Goal: Transaction & Acquisition: Book appointment/travel/reservation

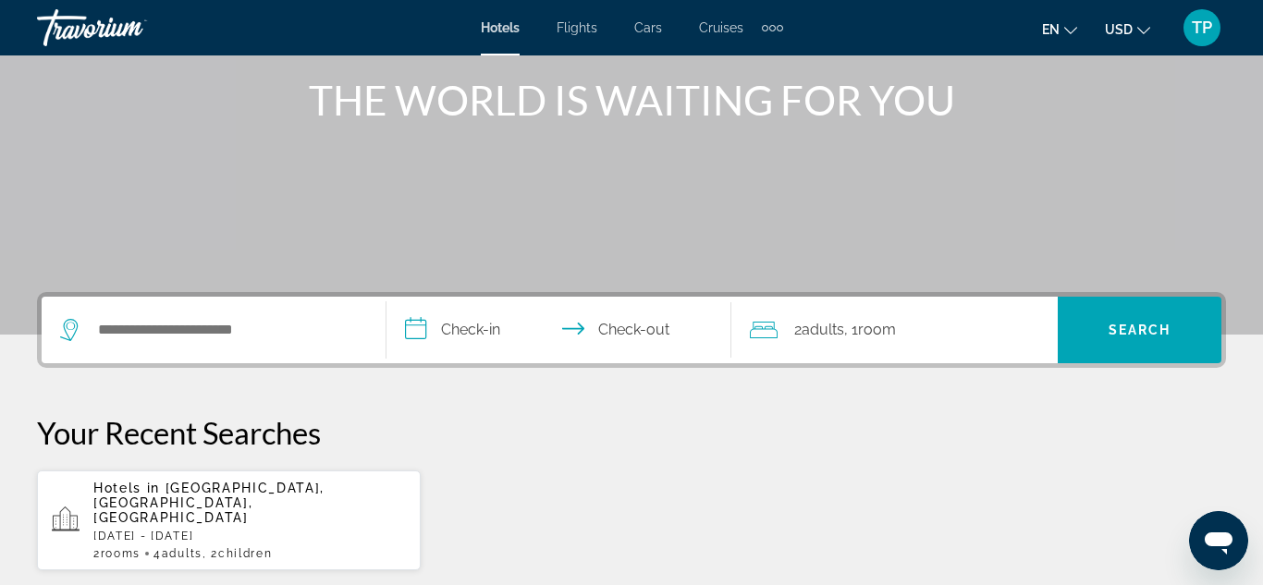
scroll to position [207, 0]
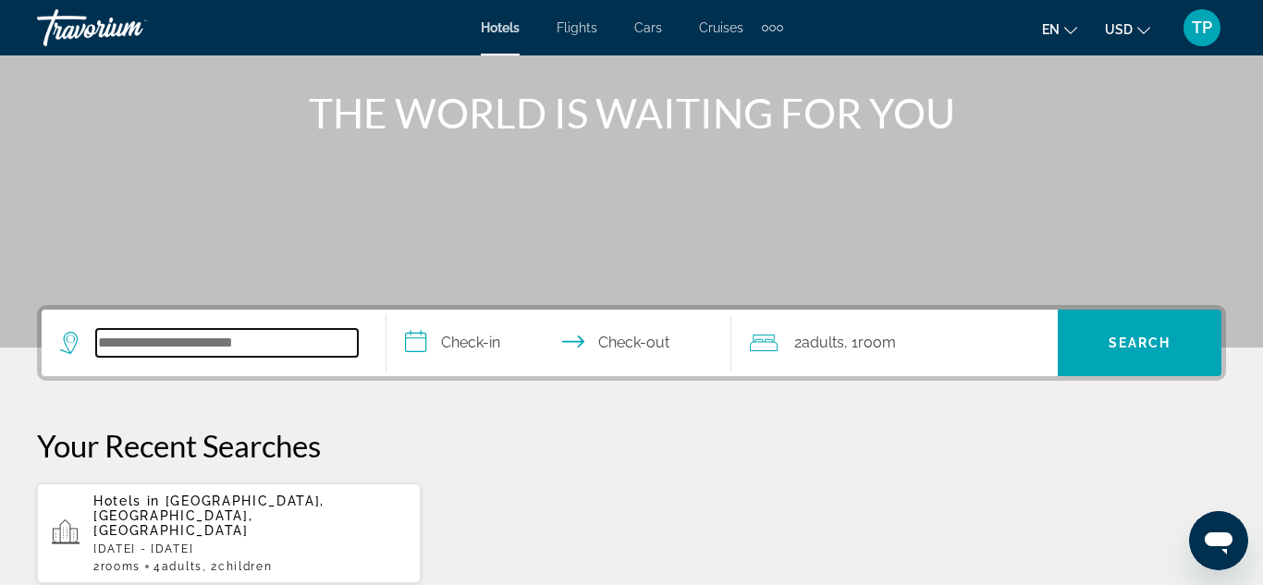
click at [250, 345] on input "Search hotel destination" at bounding box center [227, 343] width 262 height 28
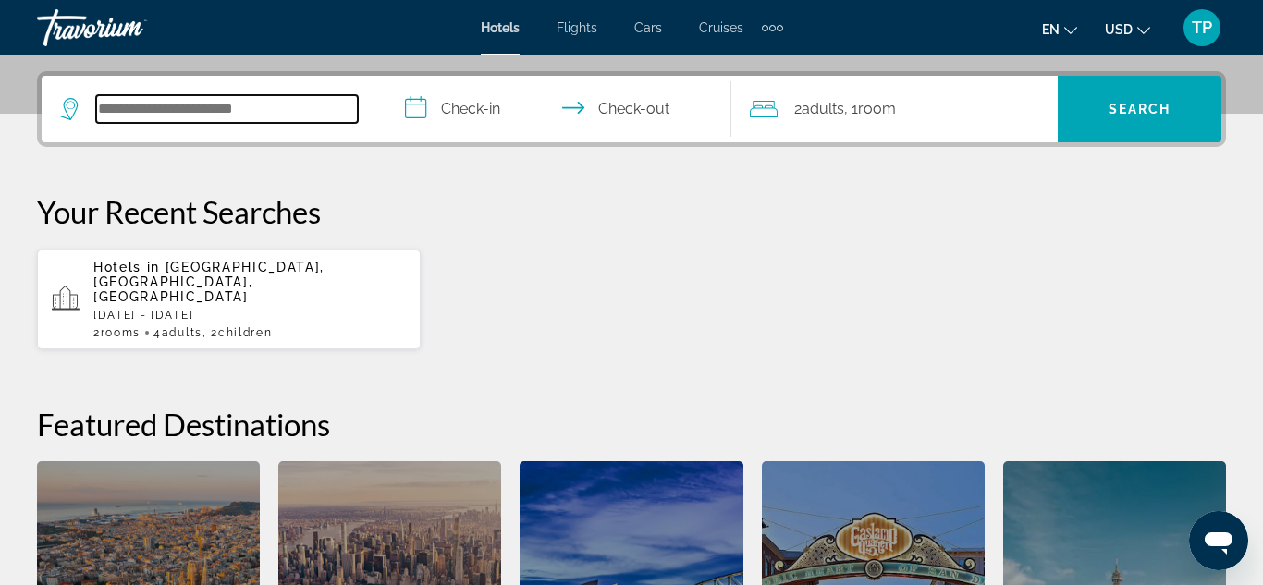
scroll to position [452, 0]
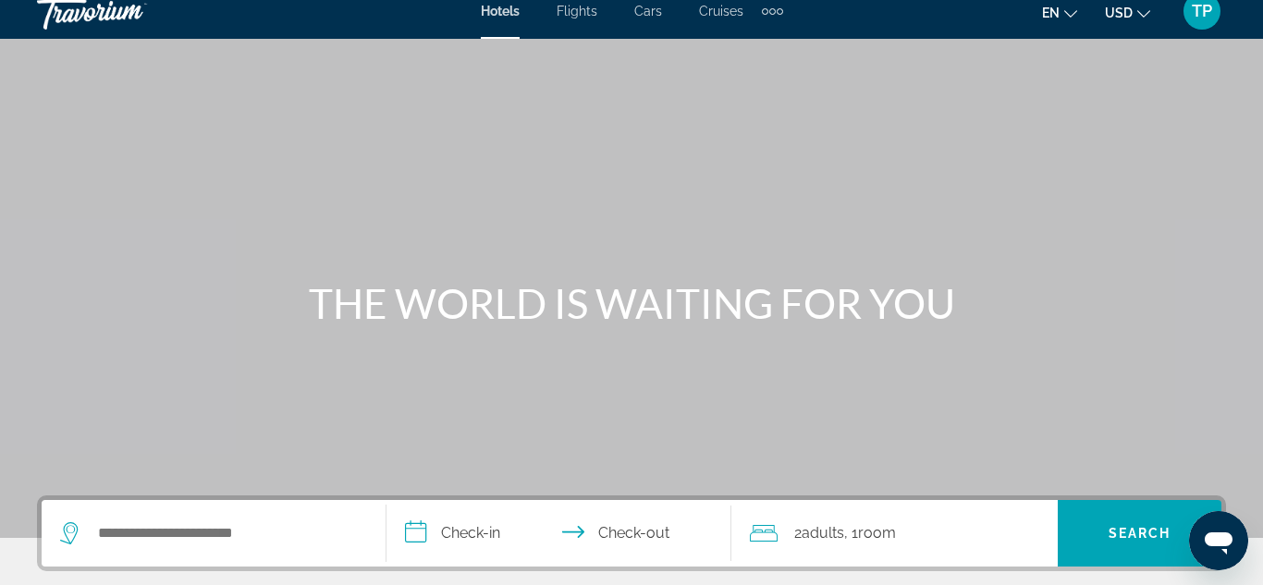
scroll to position [18, 0]
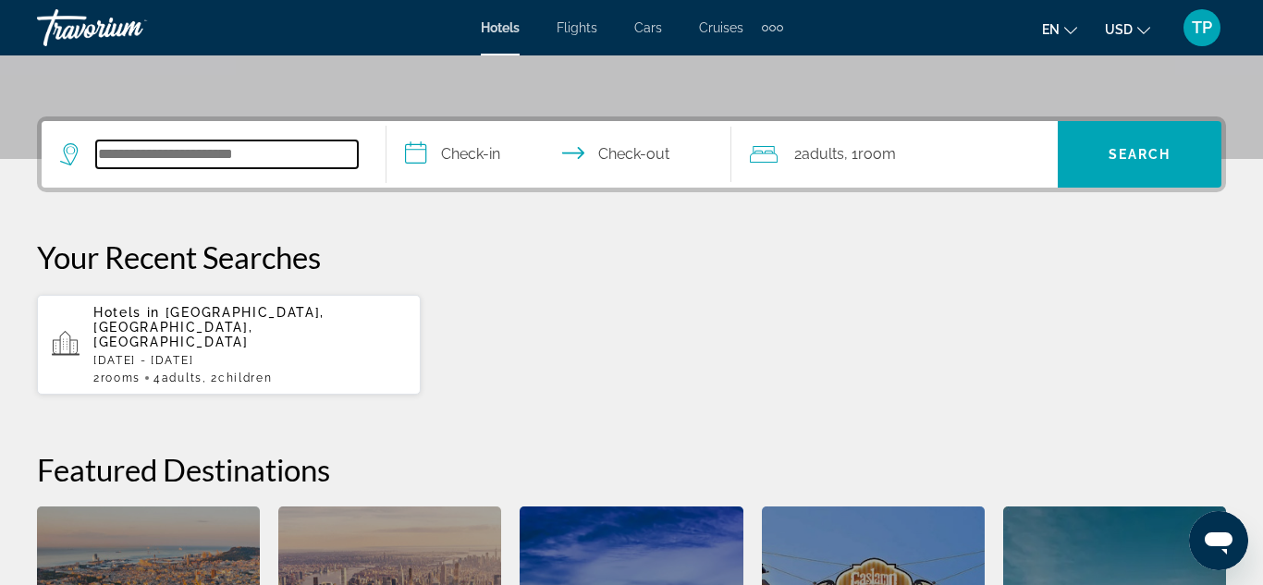
click at [231, 153] on input "Search hotel destination" at bounding box center [227, 154] width 262 height 28
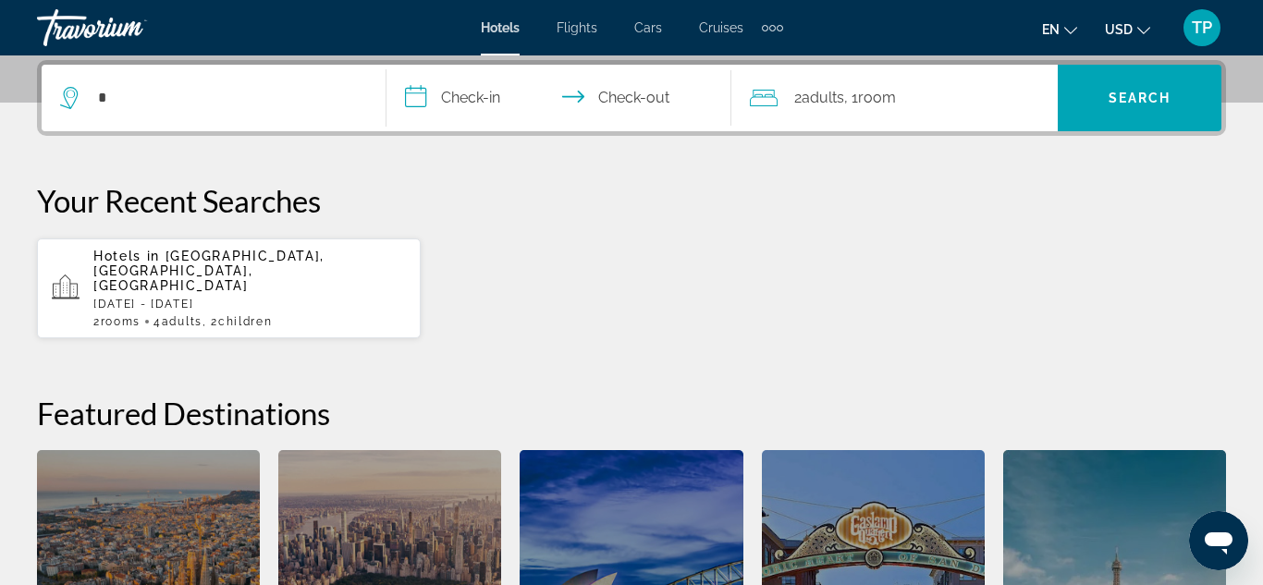
click at [258, 154] on div "**********" at bounding box center [631, 405] width 1263 height 690
drag, startPoint x: 218, startPoint y: 109, endPoint x: 112, endPoint y: 67, distance: 114.5
click at [218, 110] on input "*" at bounding box center [227, 98] width 262 height 28
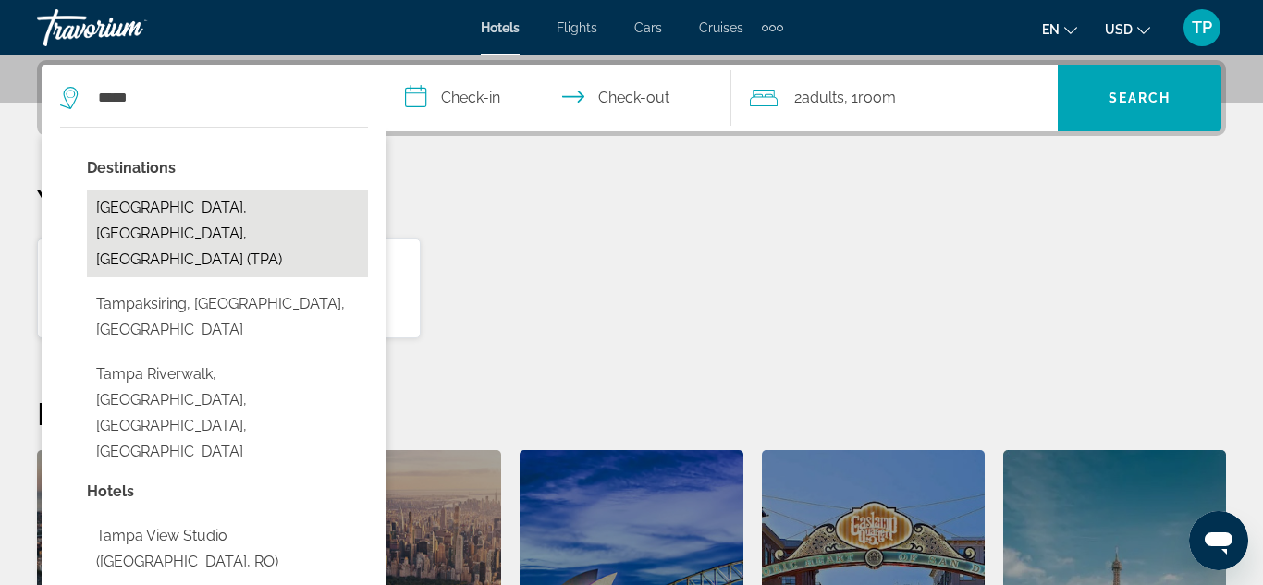
click at [191, 208] on button "Tampa, FL, United States (TPA)" at bounding box center [227, 233] width 281 height 87
type input "**********"
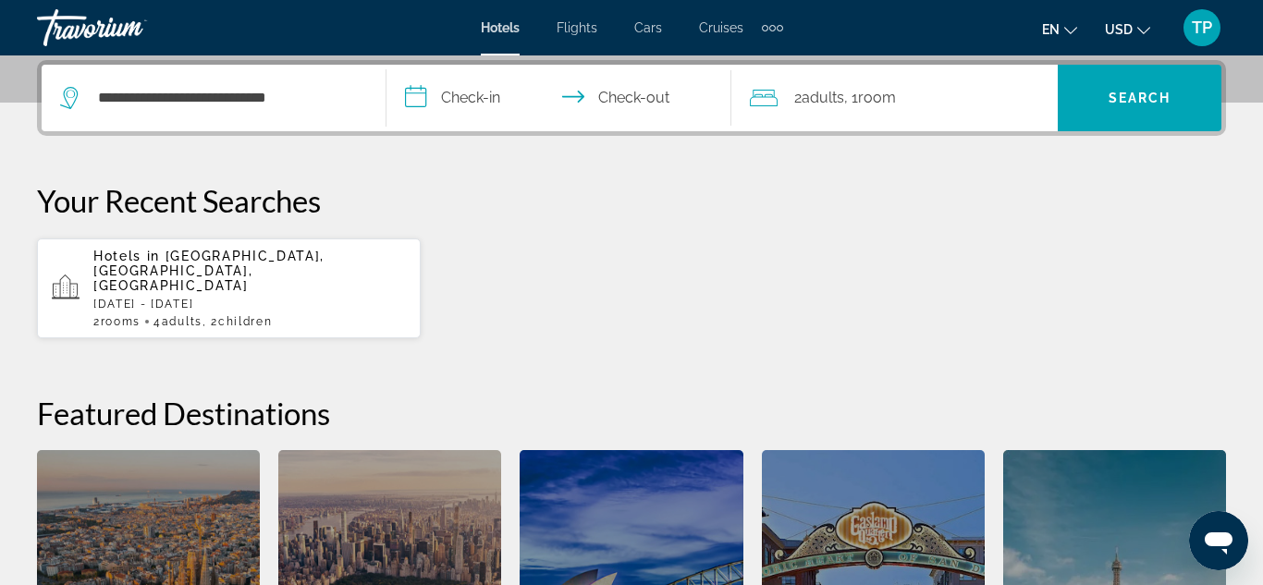
click at [482, 101] on input "**********" at bounding box center [562, 101] width 352 height 72
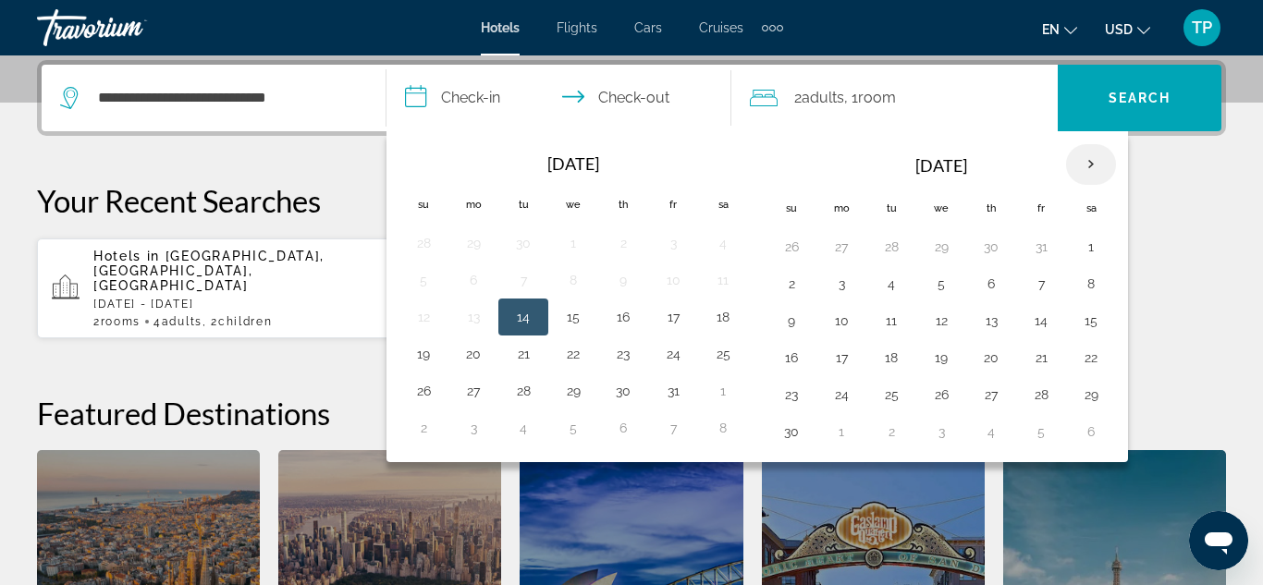
click at [1090, 161] on th "Next month" at bounding box center [1091, 164] width 50 height 41
click at [1088, 160] on th "Next month" at bounding box center [1091, 164] width 50 height 41
click at [1081, 156] on th "Next month" at bounding box center [1091, 164] width 50 height 41
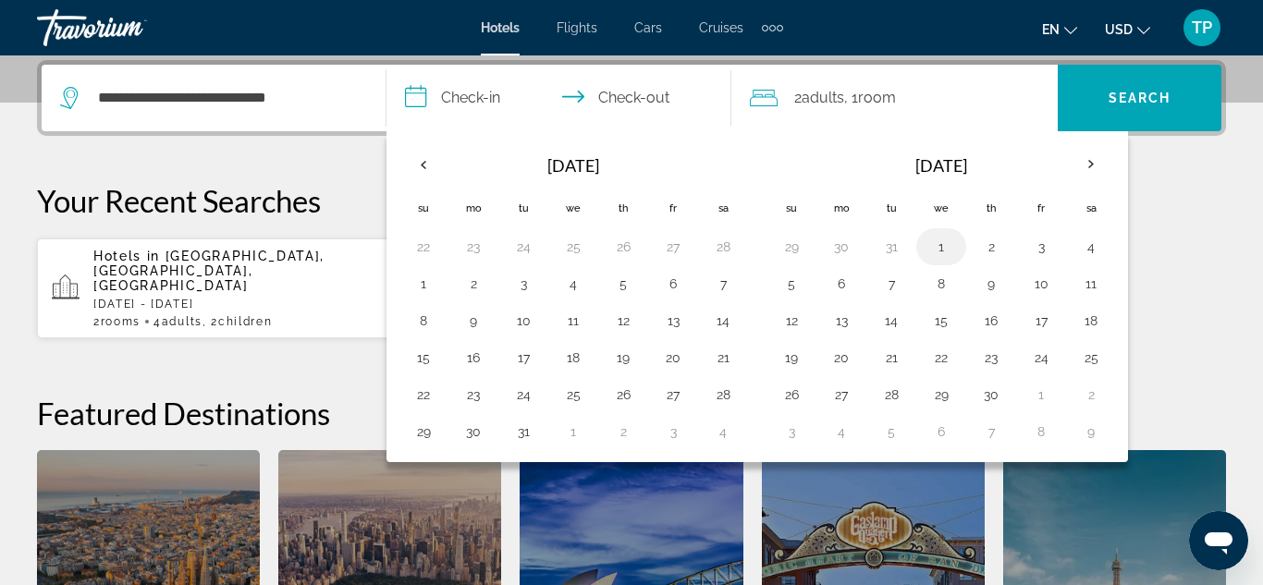
click at [942, 256] on button "1" at bounding box center [941, 247] width 30 height 26
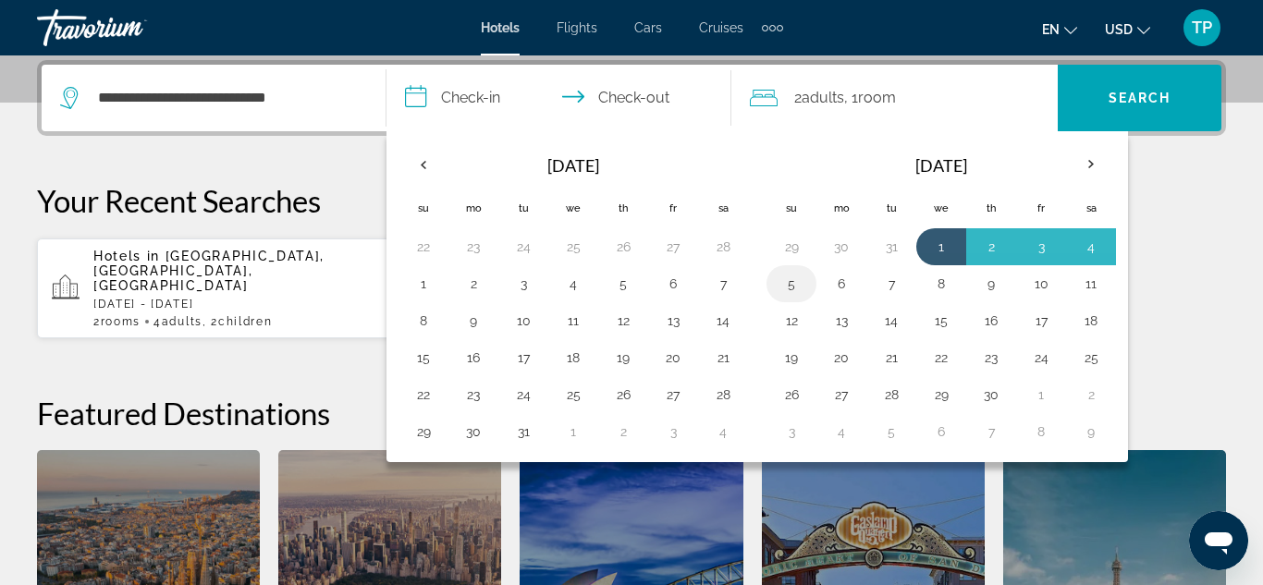
click at [800, 293] on button "5" at bounding box center [791, 284] width 30 height 26
type input "**********"
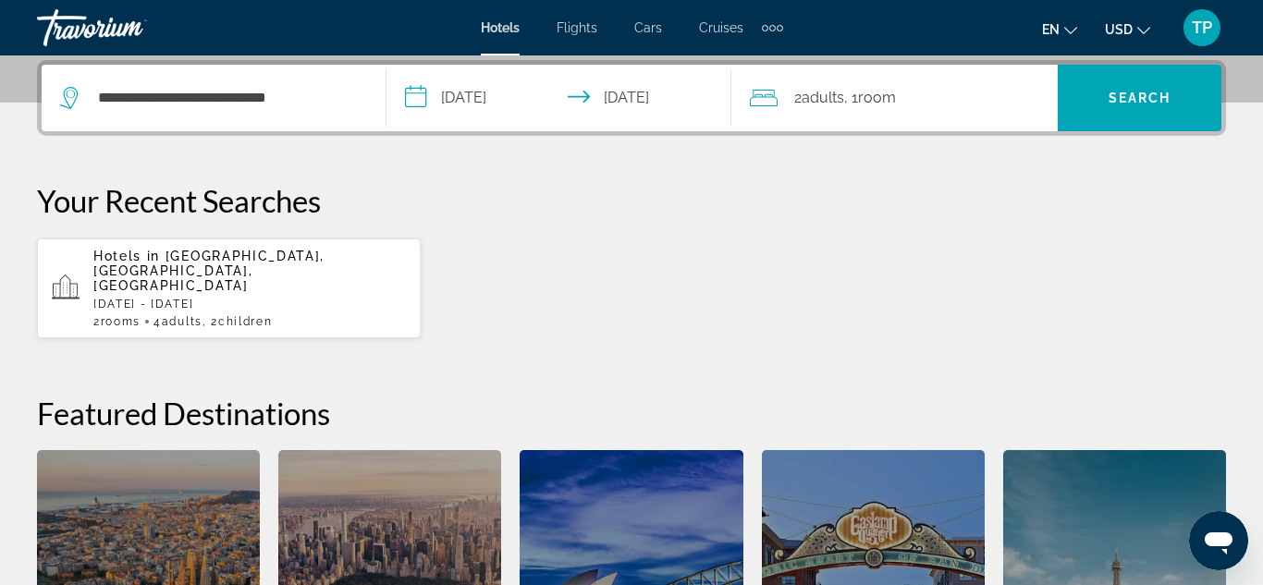
click at [822, 96] on span "Adults" at bounding box center [822, 98] width 43 height 18
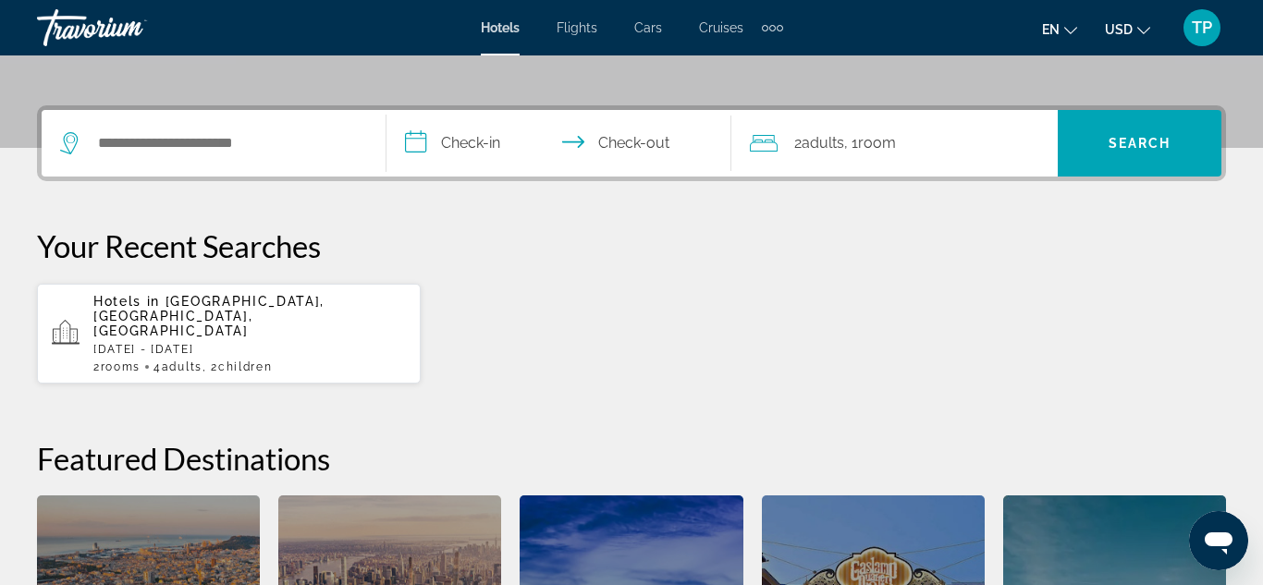
scroll to position [401, 0]
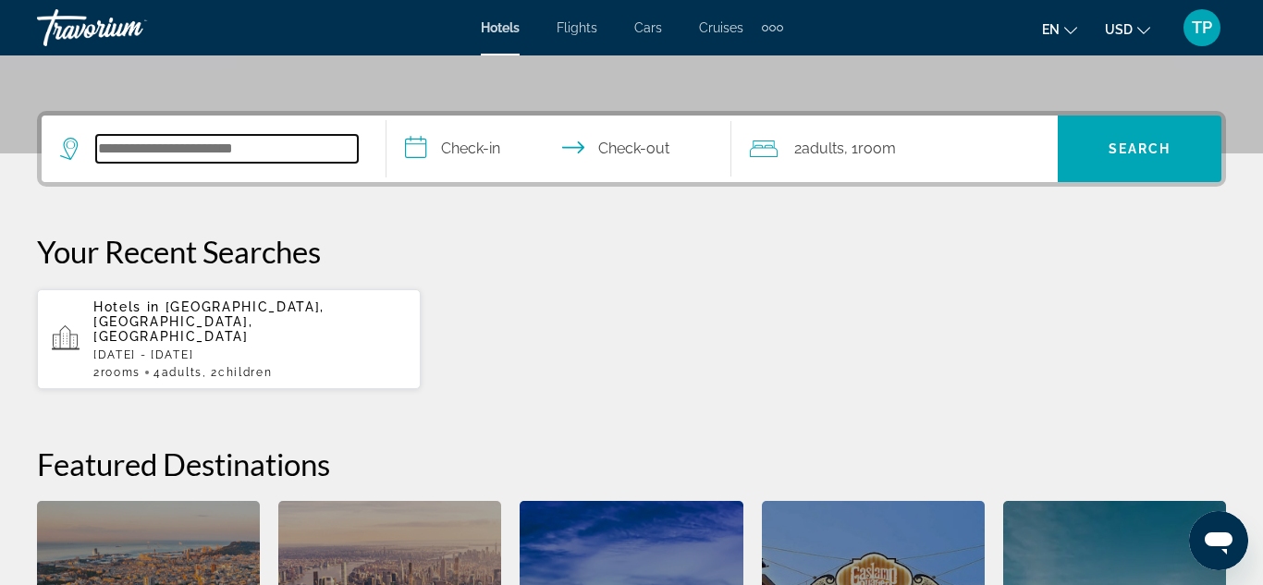
click at [280, 148] on input "Search hotel destination" at bounding box center [227, 149] width 262 height 28
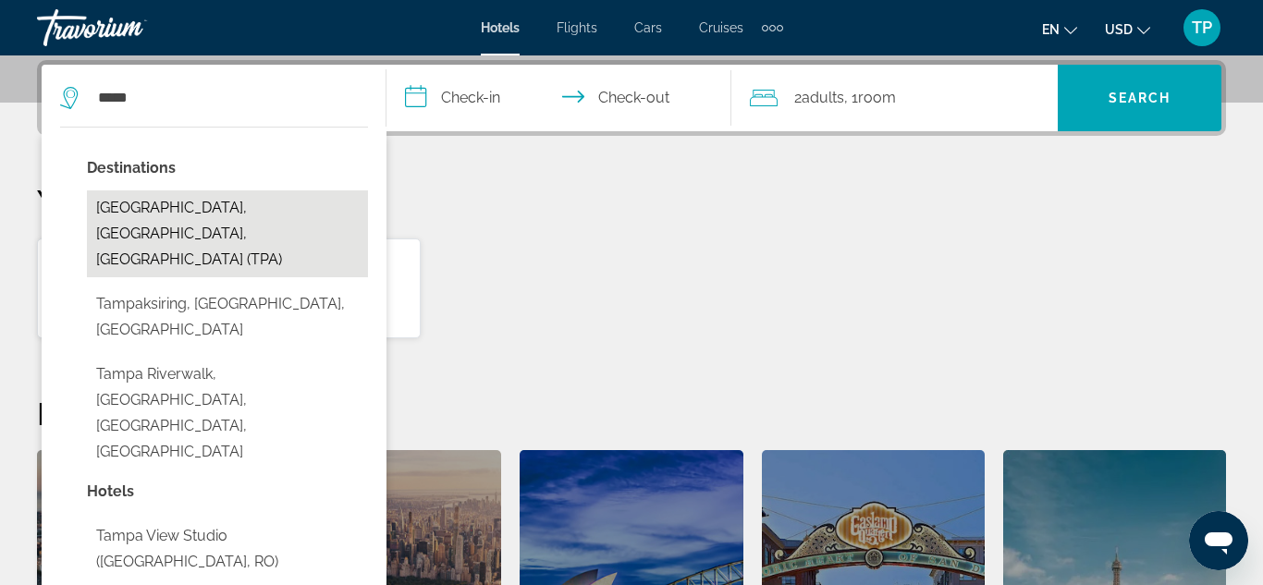
click at [244, 217] on button "Tampa, FL, United States (TPA)" at bounding box center [227, 233] width 281 height 87
type input "**********"
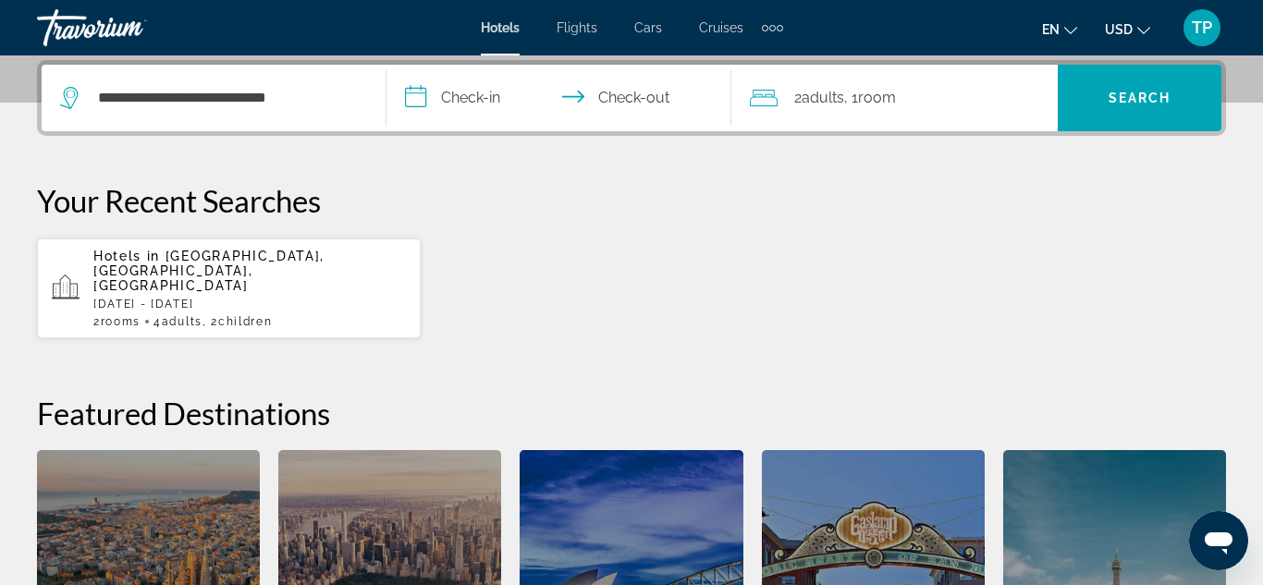
click at [458, 95] on input "**********" at bounding box center [562, 101] width 352 height 72
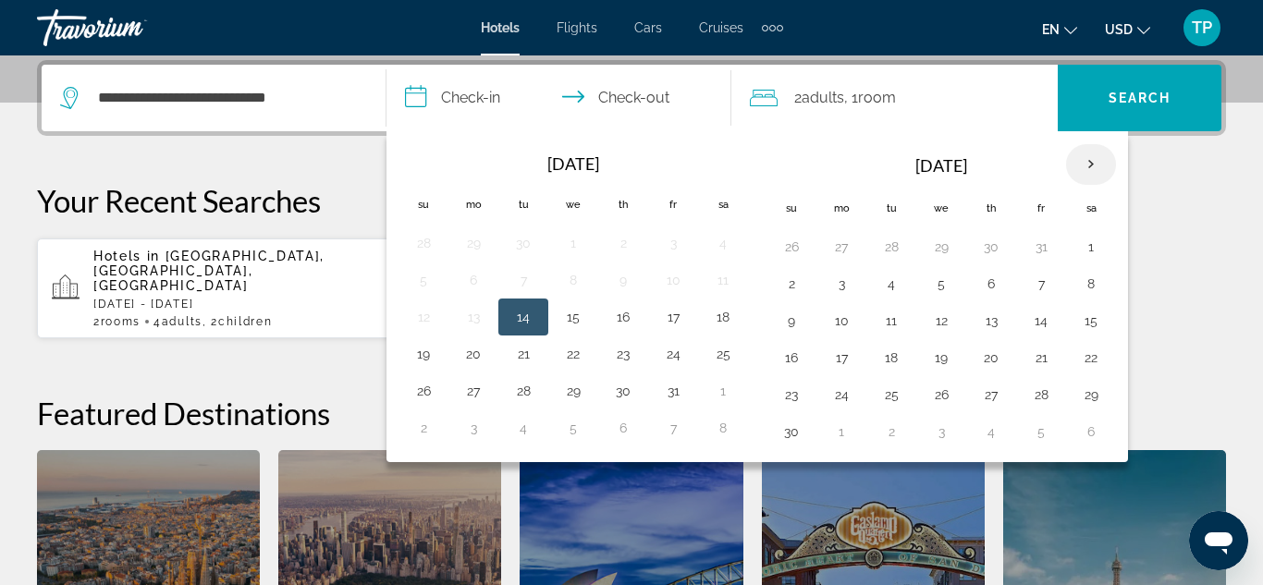
click at [1092, 174] on th "Next month" at bounding box center [1091, 164] width 50 height 41
click at [995, 362] on button "25" at bounding box center [991, 358] width 30 height 26
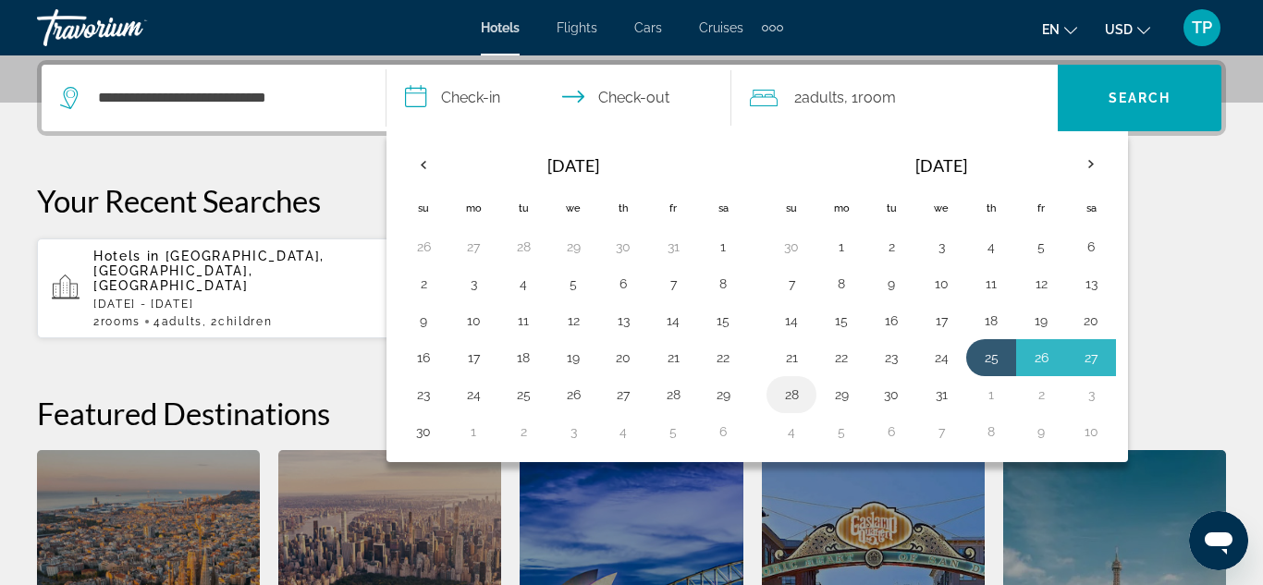
click at [785, 394] on button "28" at bounding box center [791, 395] width 30 height 26
type input "**********"
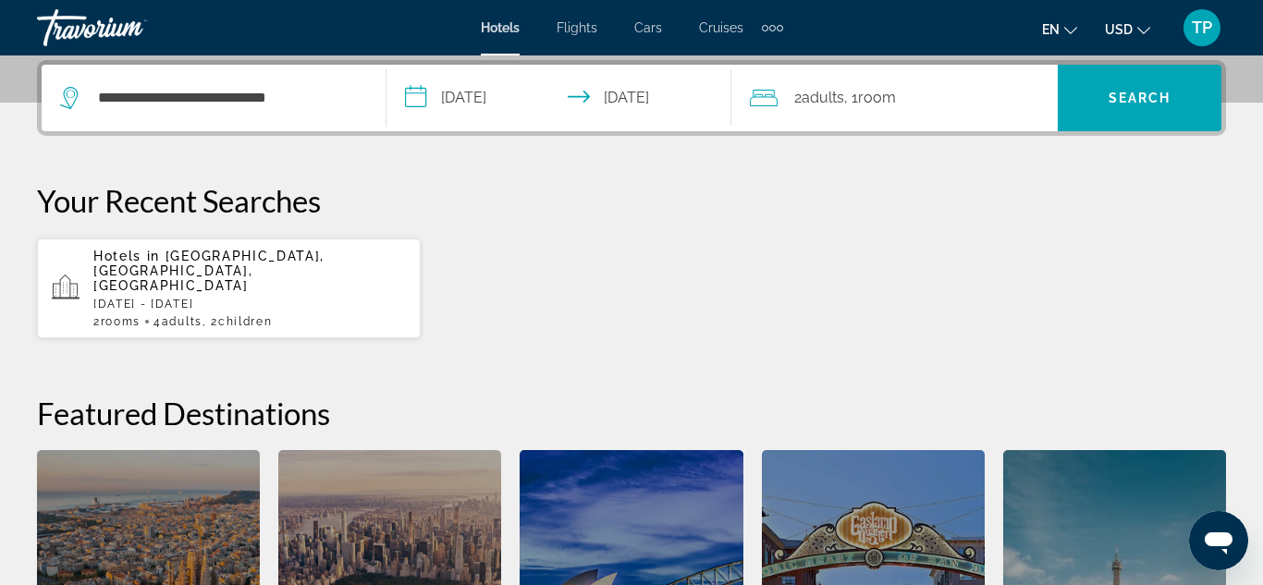
click at [857, 104] on span ", 1 Room rooms" at bounding box center [870, 98] width 52 height 26
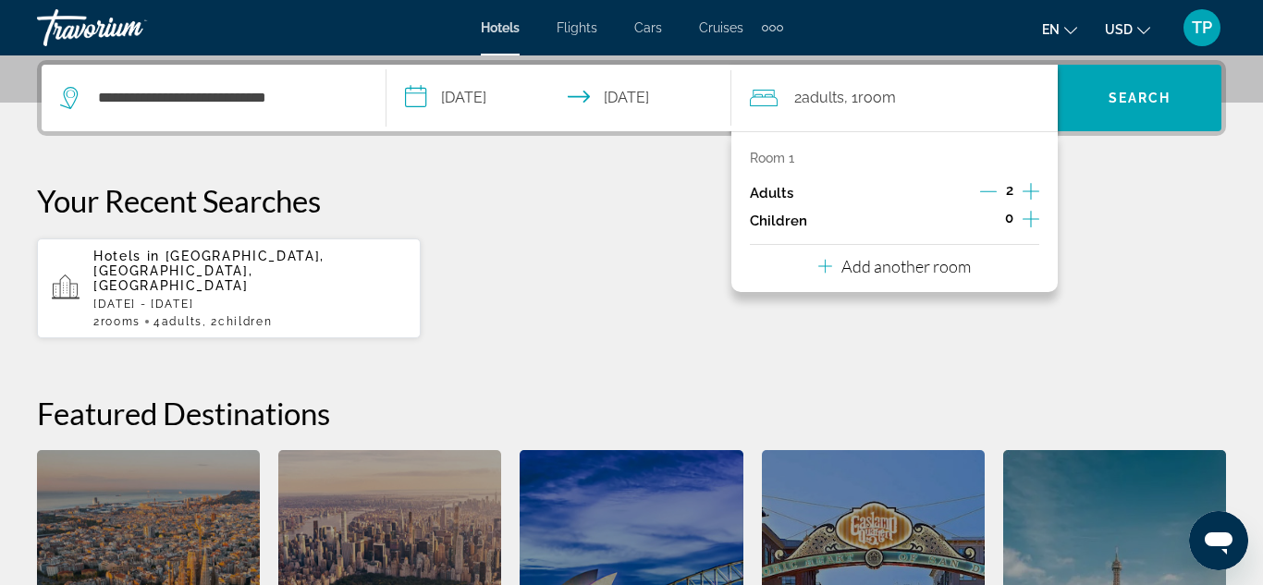
click at [1031, 189] on icon "Increment adults" at bounding box center [1030, 191] width 17 height 17
click at [1030, 189] on icon "Increment adults" at bounding box center [1030, 191] width 17 height 22
drag, startPoint x: 1027, startPoint y: 214, endPoint x: 1028, endPoint y: 229, distance: 14.8
click at [1028, 214] on icon "Increment children" at bounding box center [1030, 219] width 17 height 22
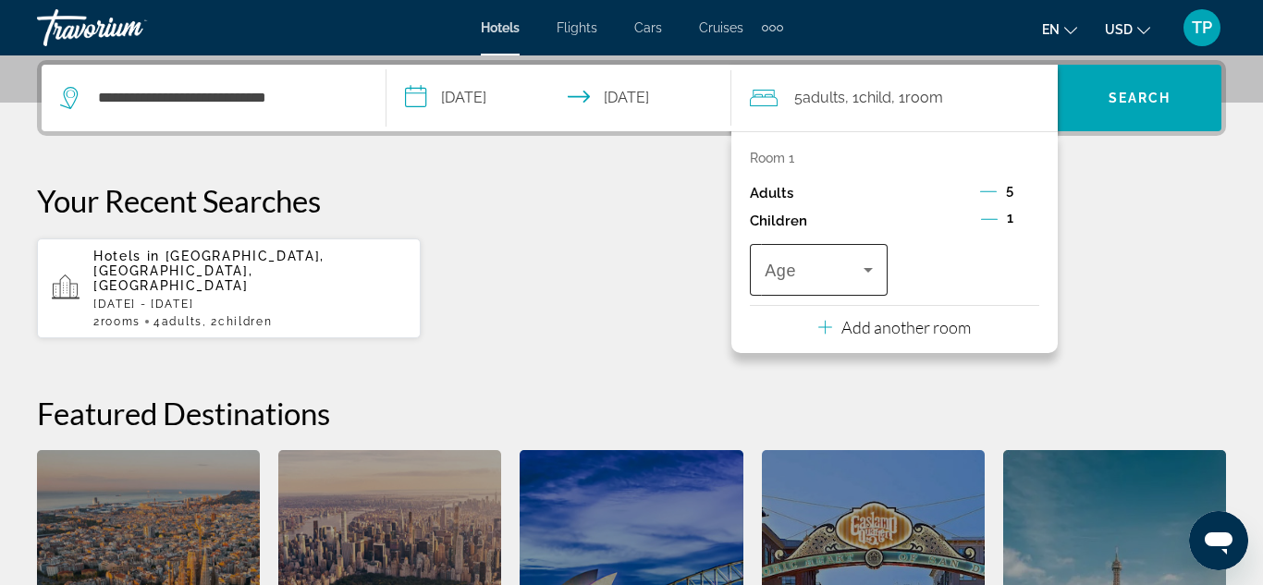
click at [867, 275] on icon "Travelers: 5 adults, 1 child" at bounding box center [868, 270] width 22 height 22
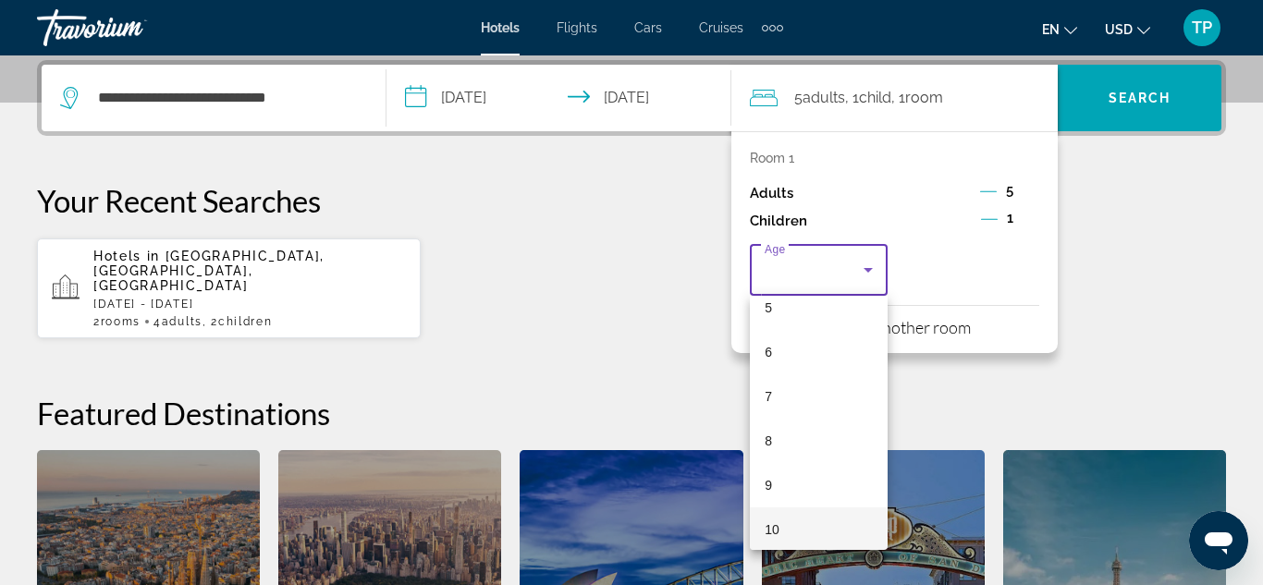
scroll to position [243, 0]
click at [793, 517] on mat-option "10" at bounding box center [819, 526] width 138 height 44
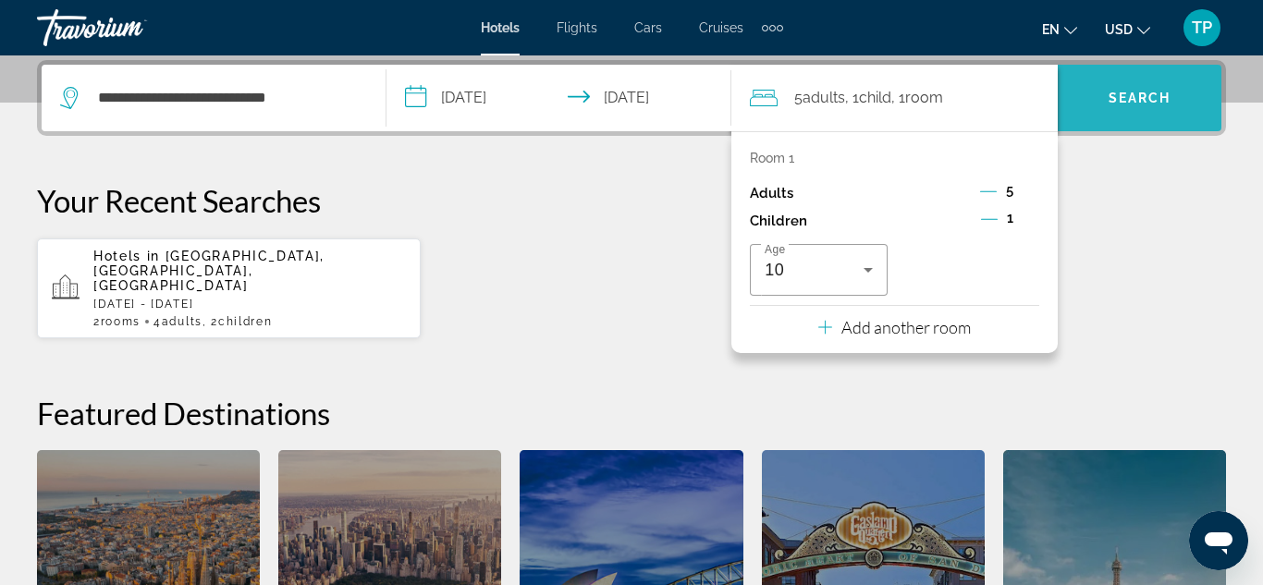
click at [1142, 112] on span "Search" at bounding box center [1139, 98] width 164 height 44
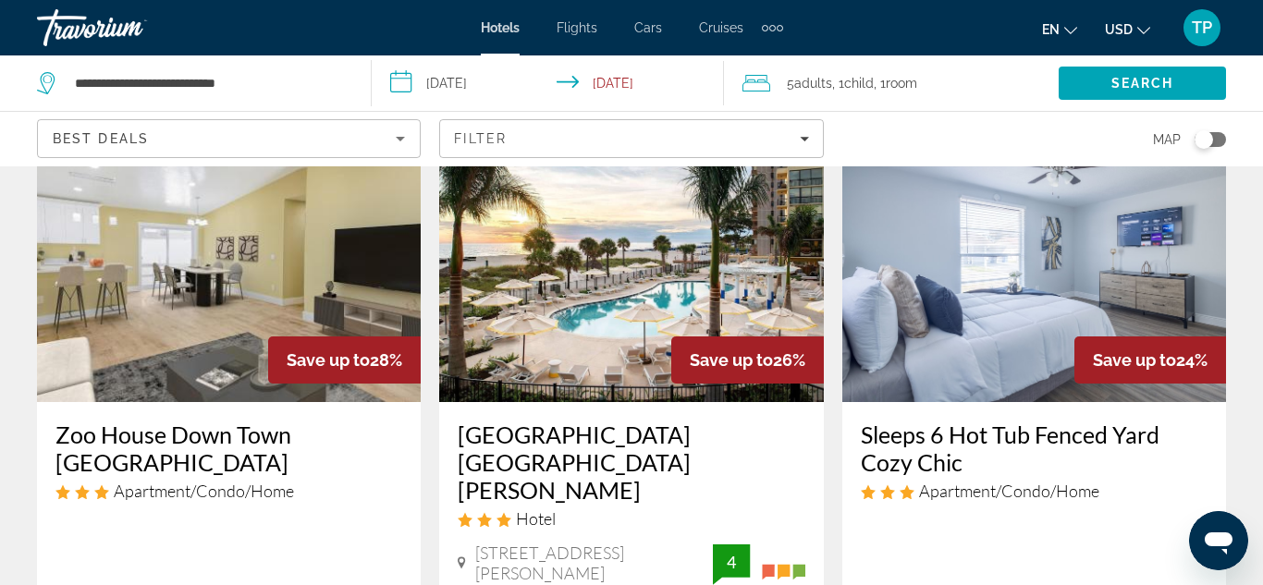
scroll to position [113, 0]
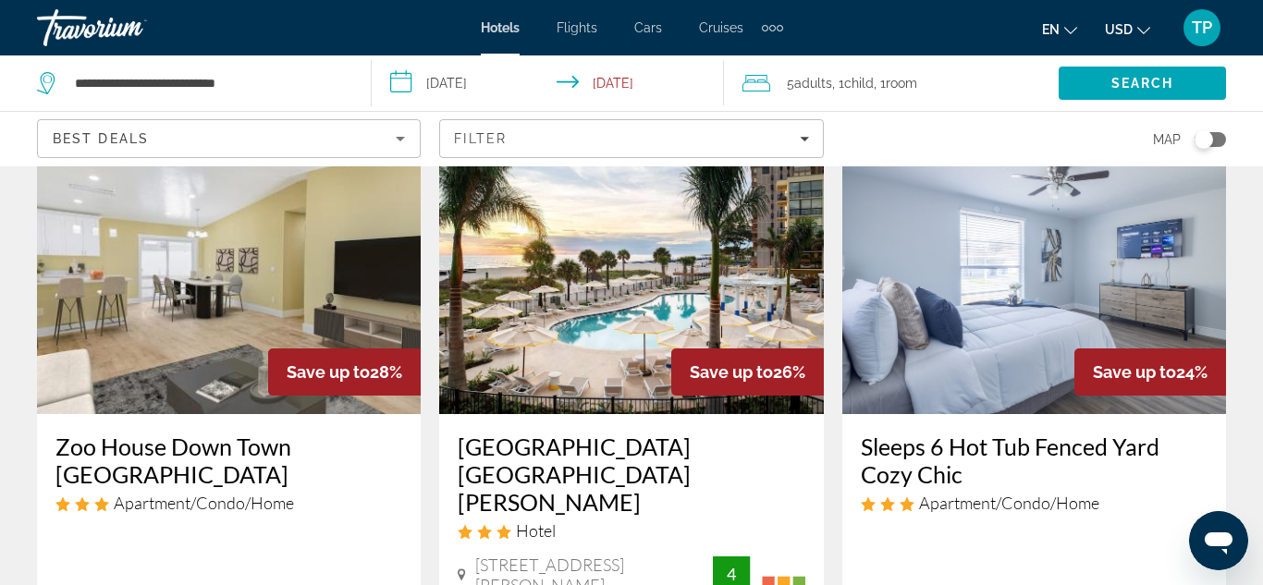
click at [957, 342] on img "Main content" at bounding box center [1034, 266] width 384 height 296
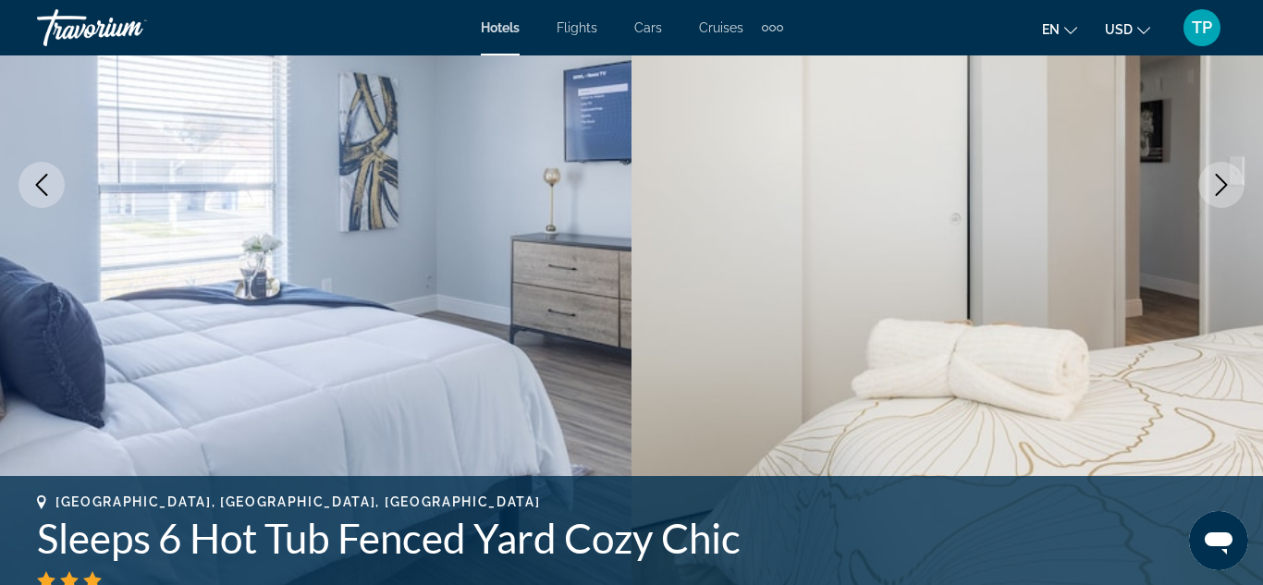
scroll to position [309, 0]
click at [1218, 183] on icon "Next image" at bounding box center [1221, 186] width 22 height 22
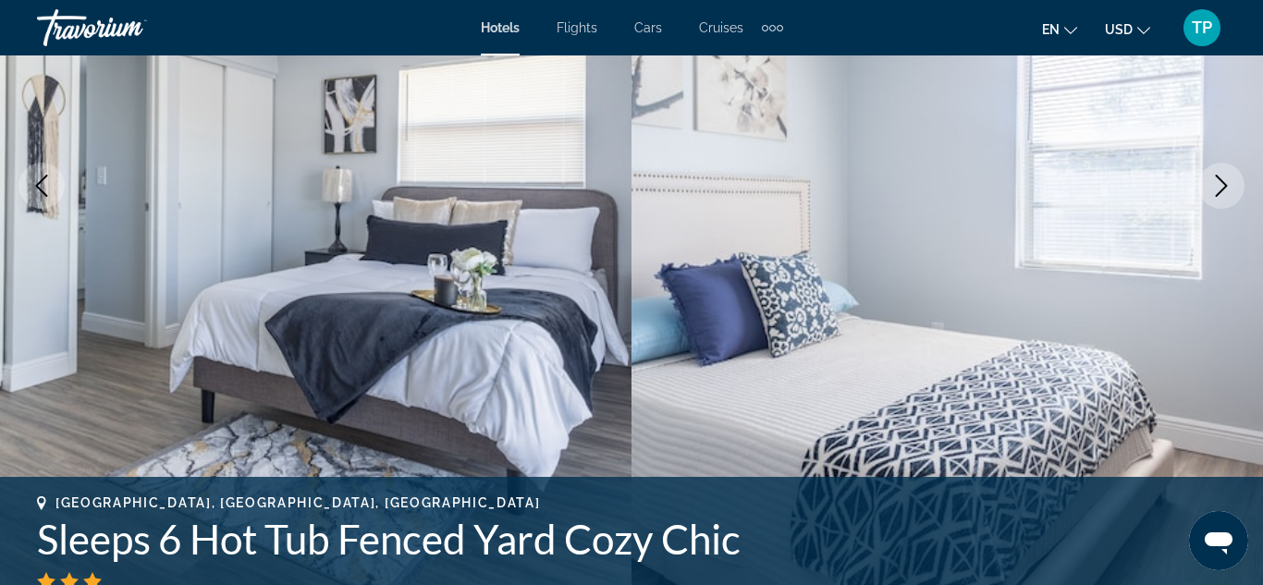
click at [1216, 188] on icon "Next image" at bounding box center [1221, 186] width 22 height 22
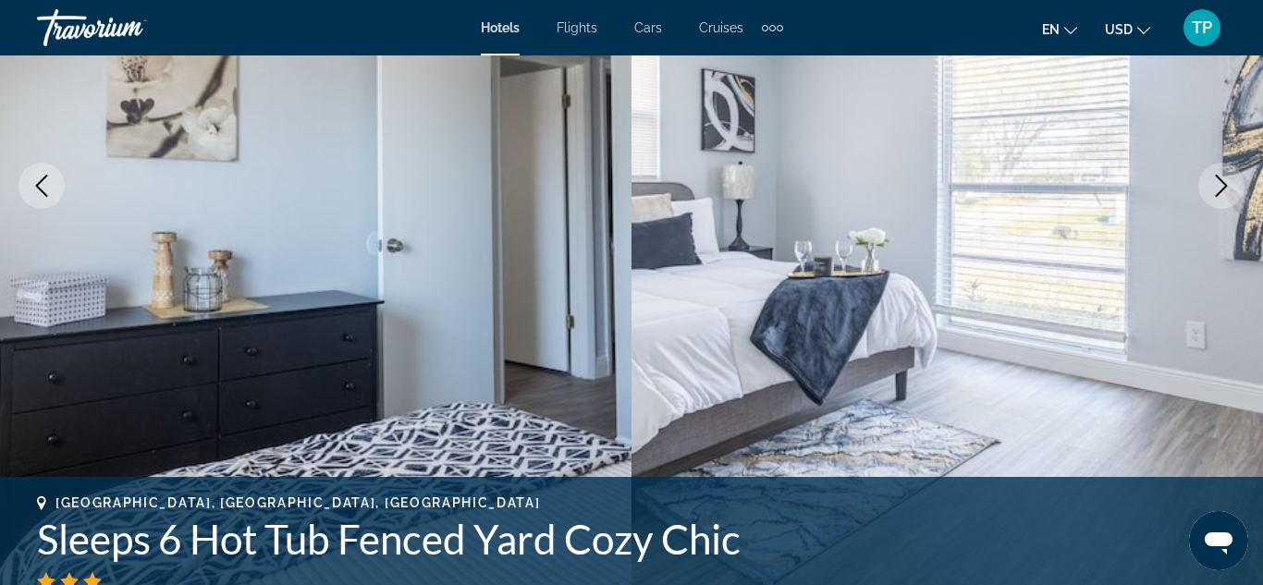
click at [1216, 188] on icon "Next image" at bounding box center [1221, 186] width 22 height 22
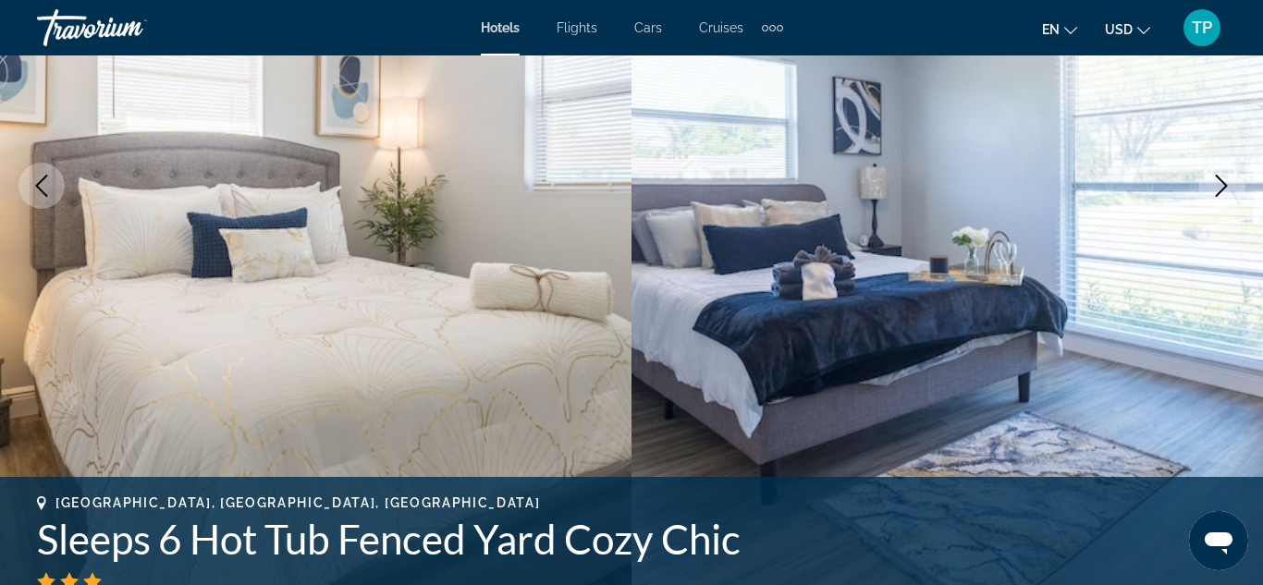
click at [1216, 188] on icon "Next image" at bounding box center [1221, 186] width 22 height 22
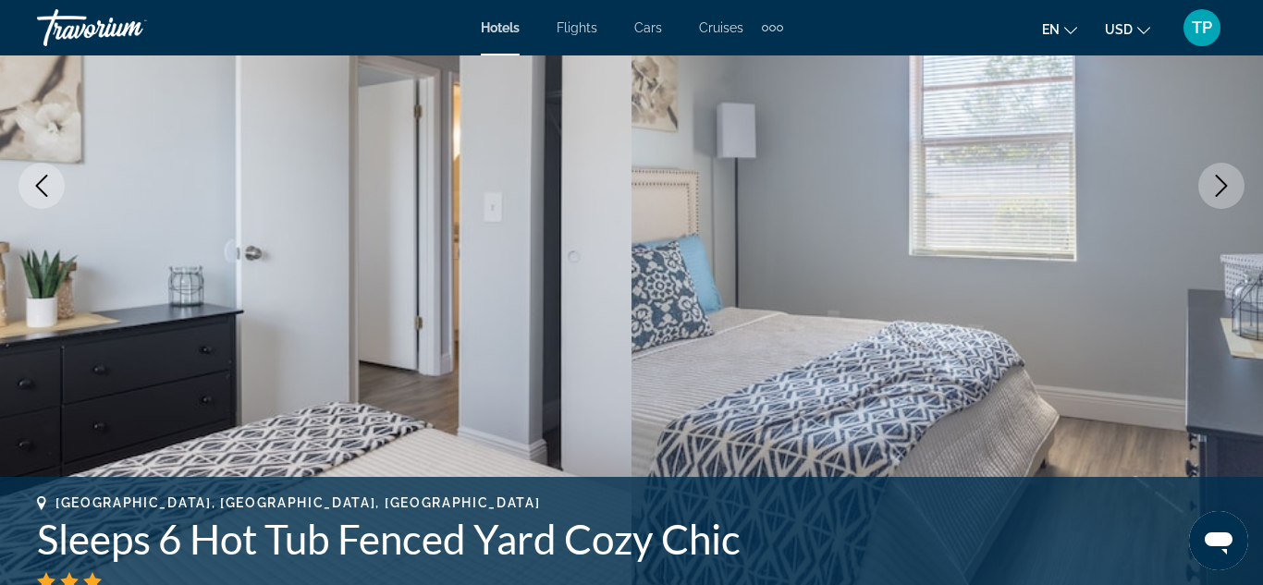
click at [1216, 188] on icon "Next image" at bounding box center [1221, 186] width 22 height 22
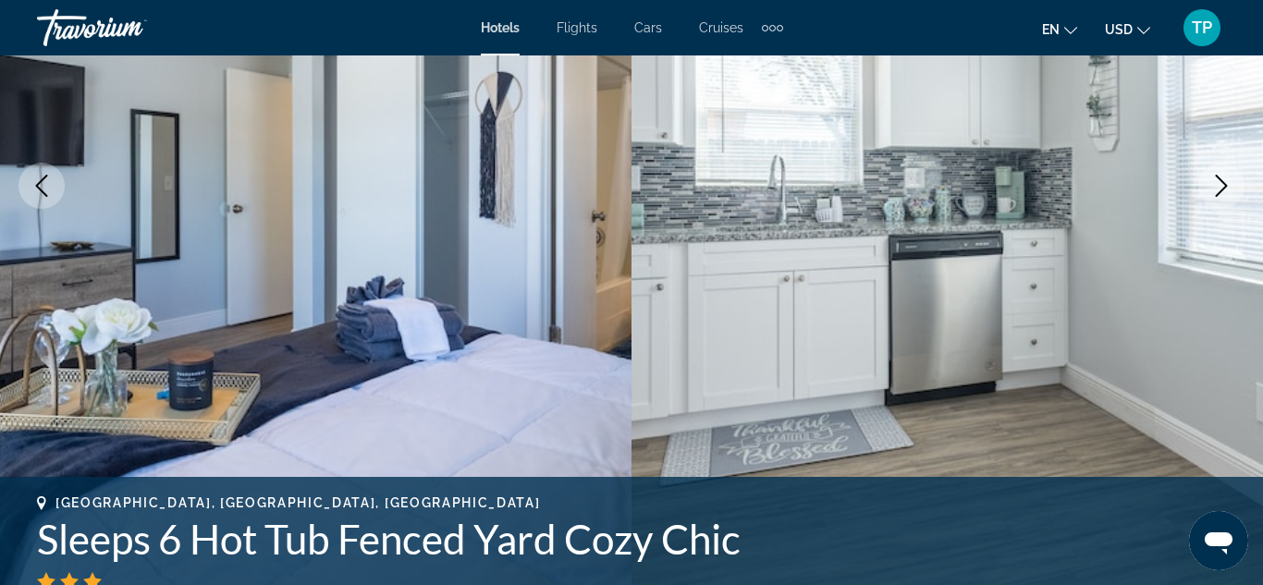
click at [1216, 188] on icon "Next image" at bounding box center [1221, 186] width 22 height 22
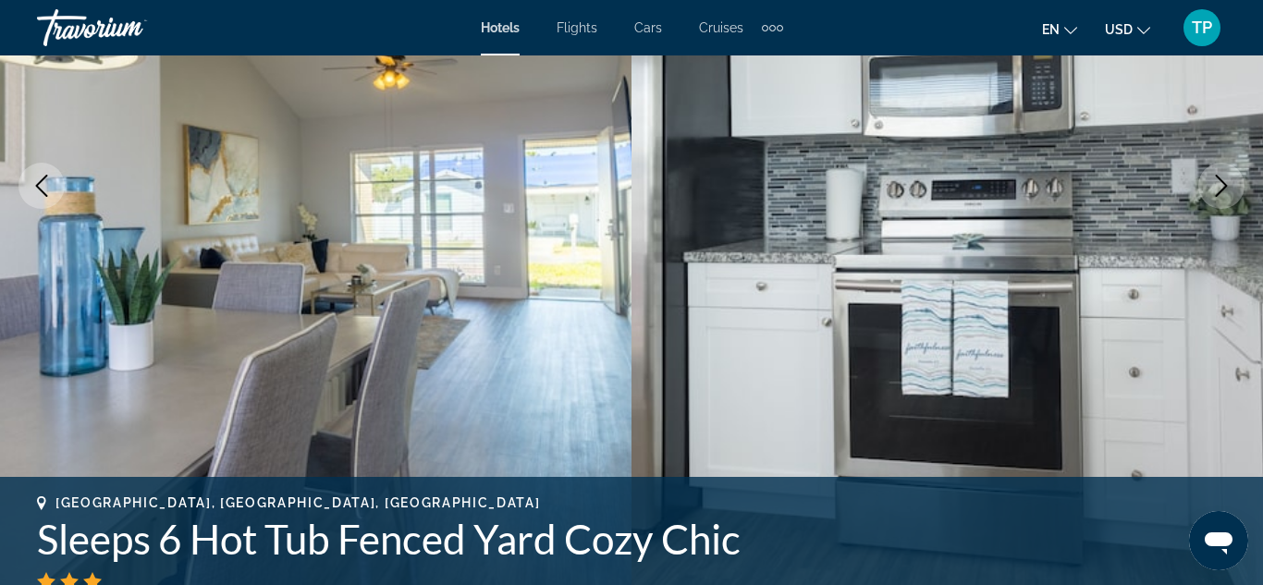
click at [1216, 188] on icon "Next image" at bounding box center [1221, 186] width 22 height 22
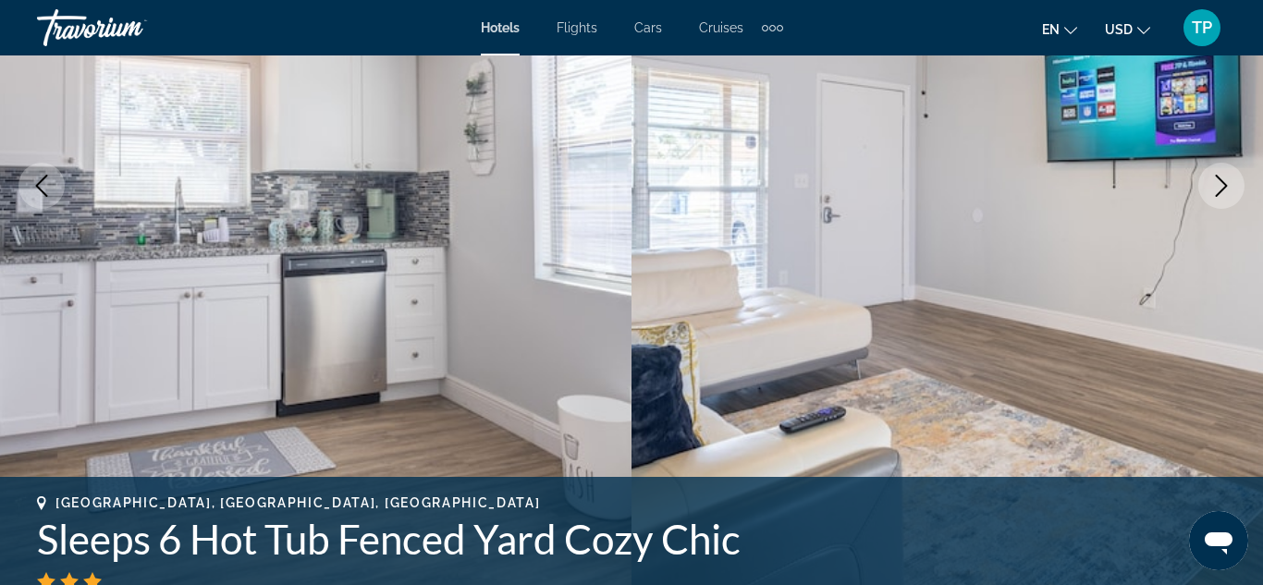
click at [1216, 188] on icon "Next image" at bounding box center [1221, 186] width 22 height 22
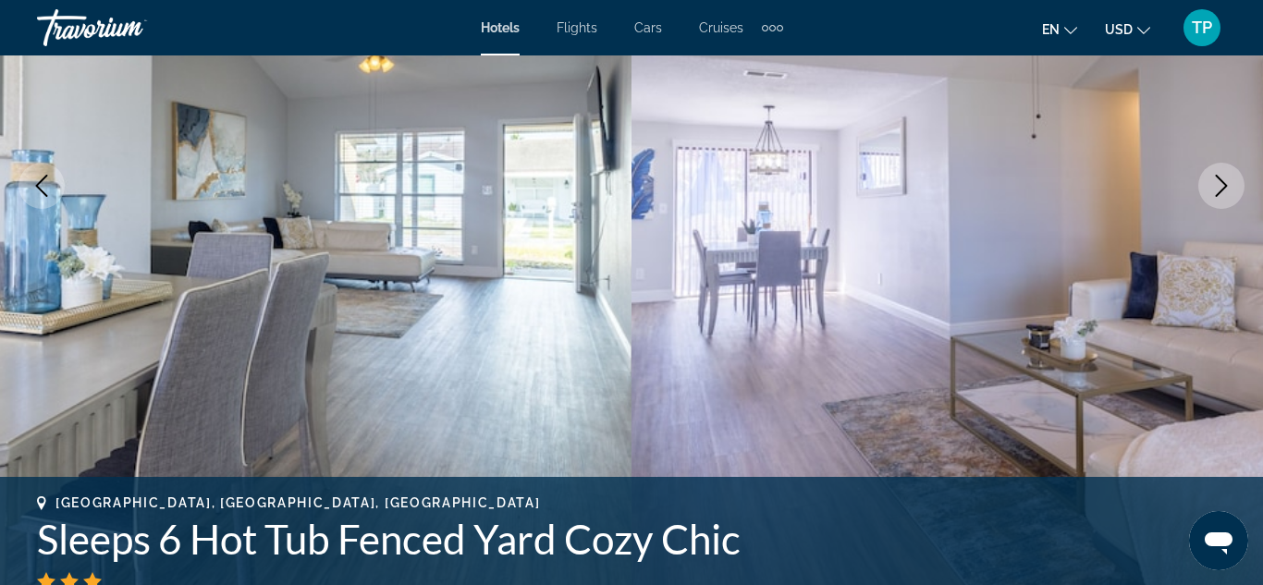
click at [1216, 188] on icon "Next image" at bounding box center [1221, 186] width 22 height 22
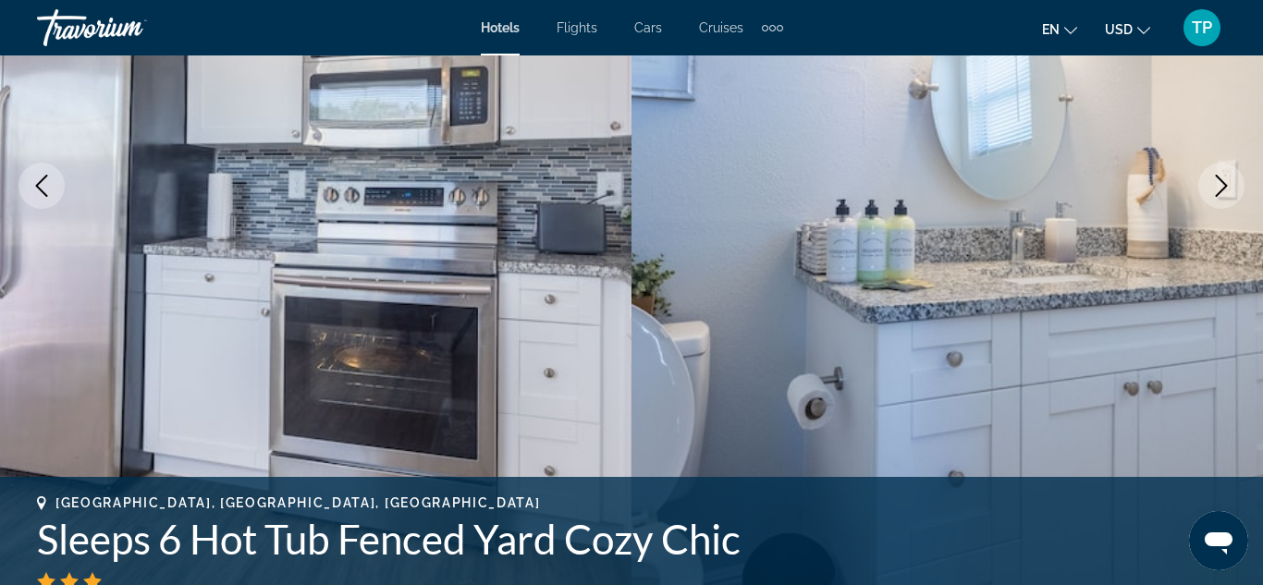
click at [1216, 188] on icon "Next image" at bounding box center [1221, 186] width 22 height 22
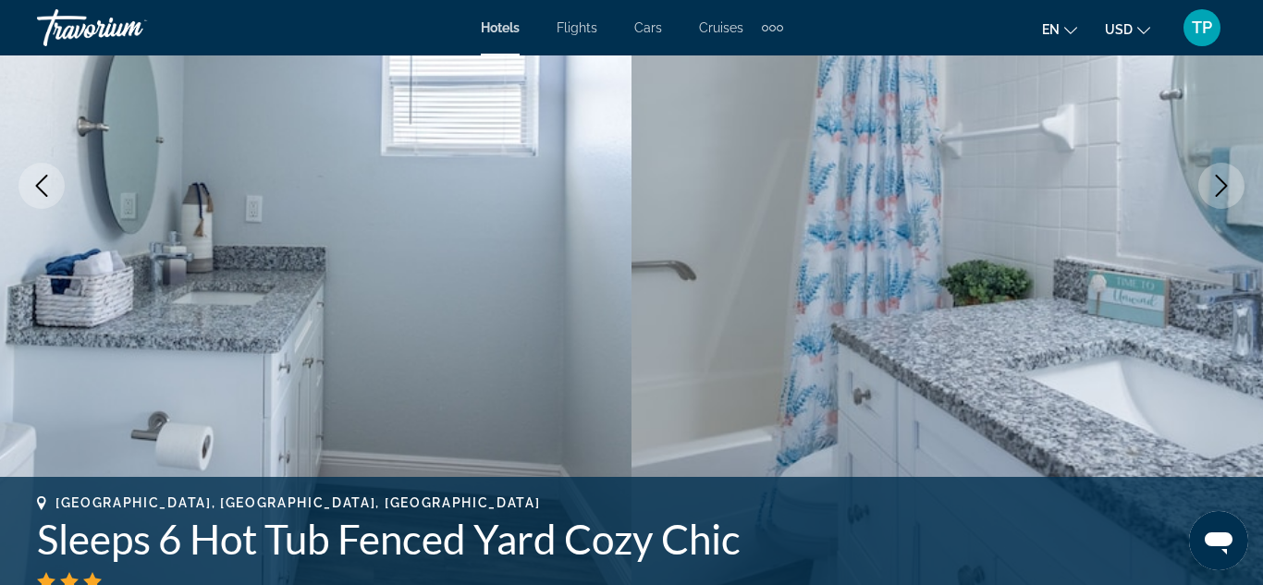
click at [1216, 188] on icon "Next image" at bounding box center [1221, 186] width 22 height 22
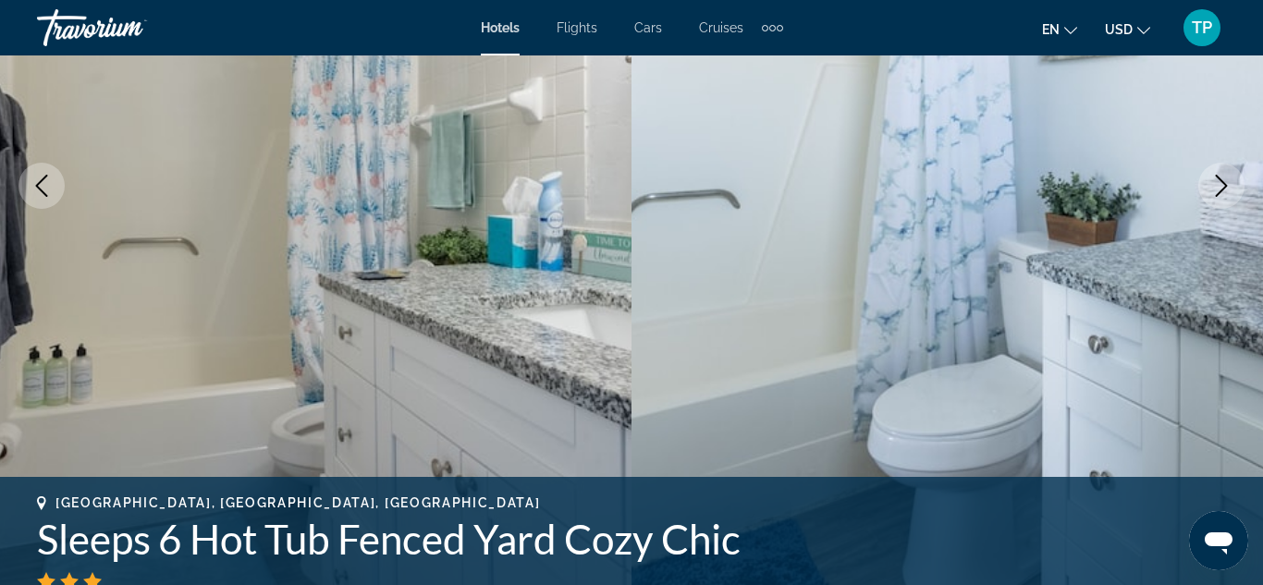
click at [1216, 188] on icon "Next image" at bounding box center [1221, 186] width 22 height 22
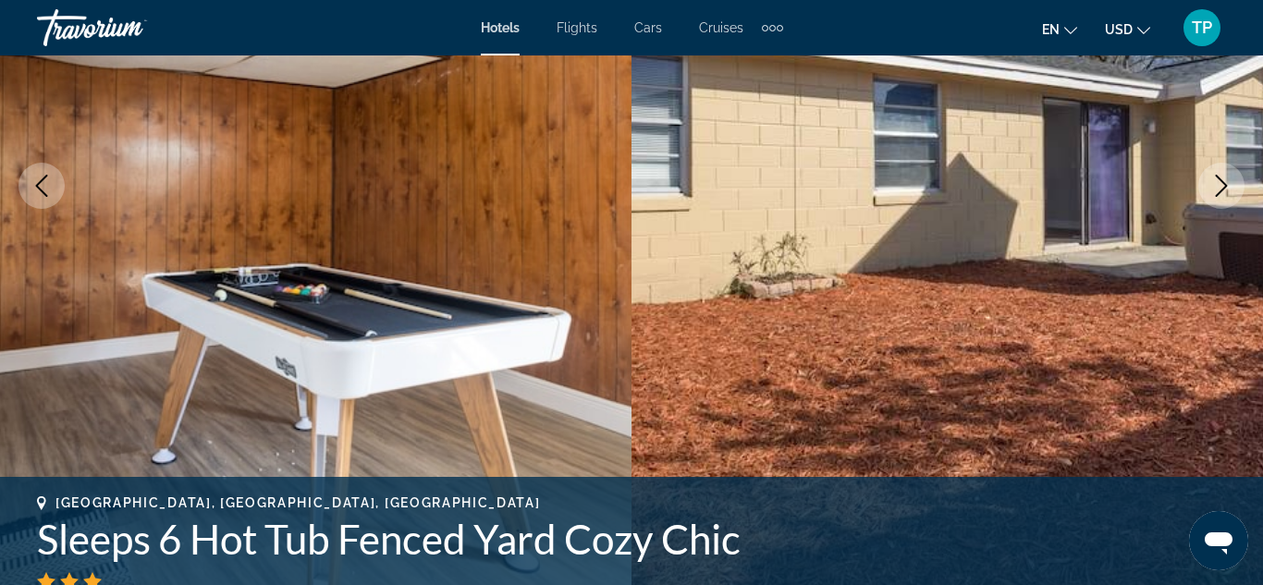
click at [1216, 188] on icon "Next image" at bounding box center [1221, 186] width 22 height 22
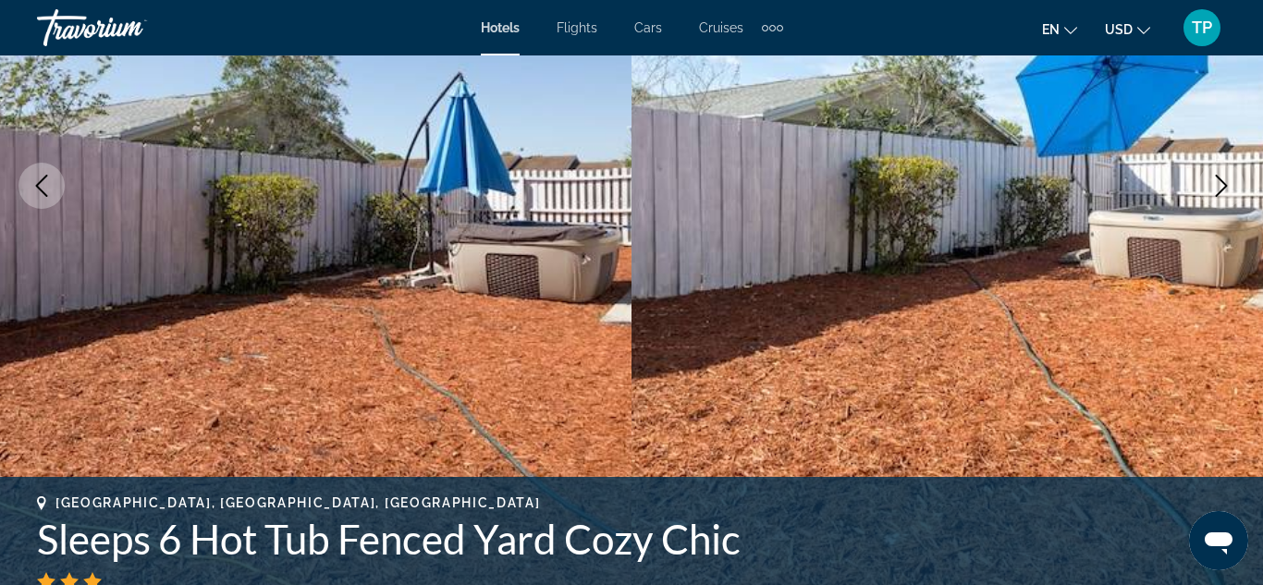
click at [1216, 188] on icon "Next image" at bounding box center [1221, 186] width 22 height 22
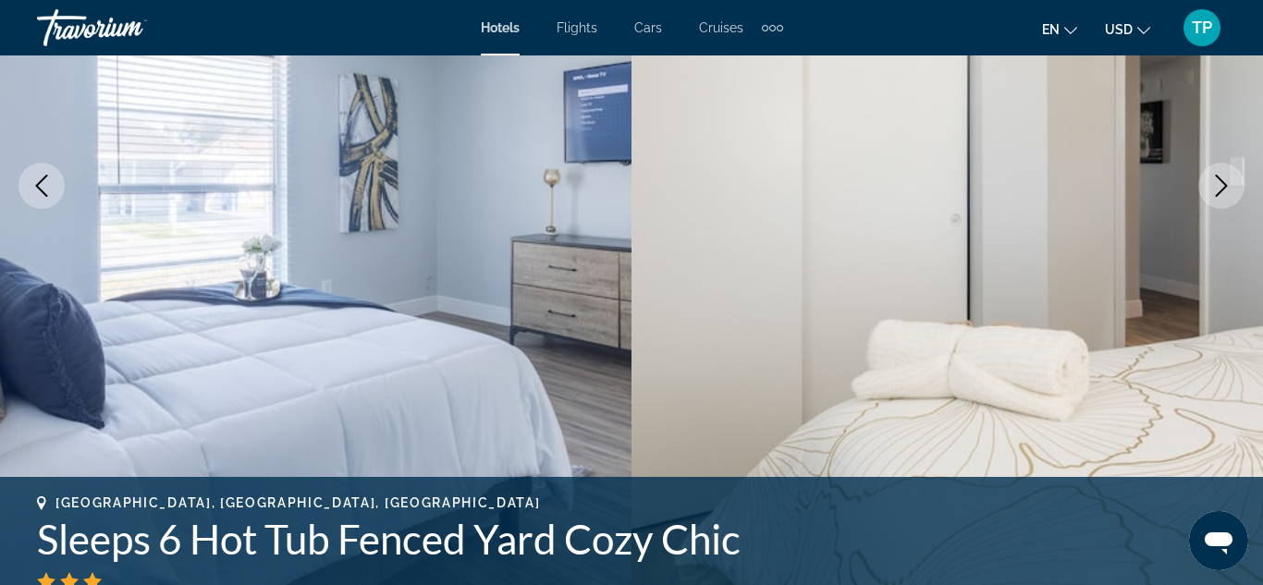
click at [1216, 188] on icon "Next image" at bounding box center [1221, 186] width 22 height 22
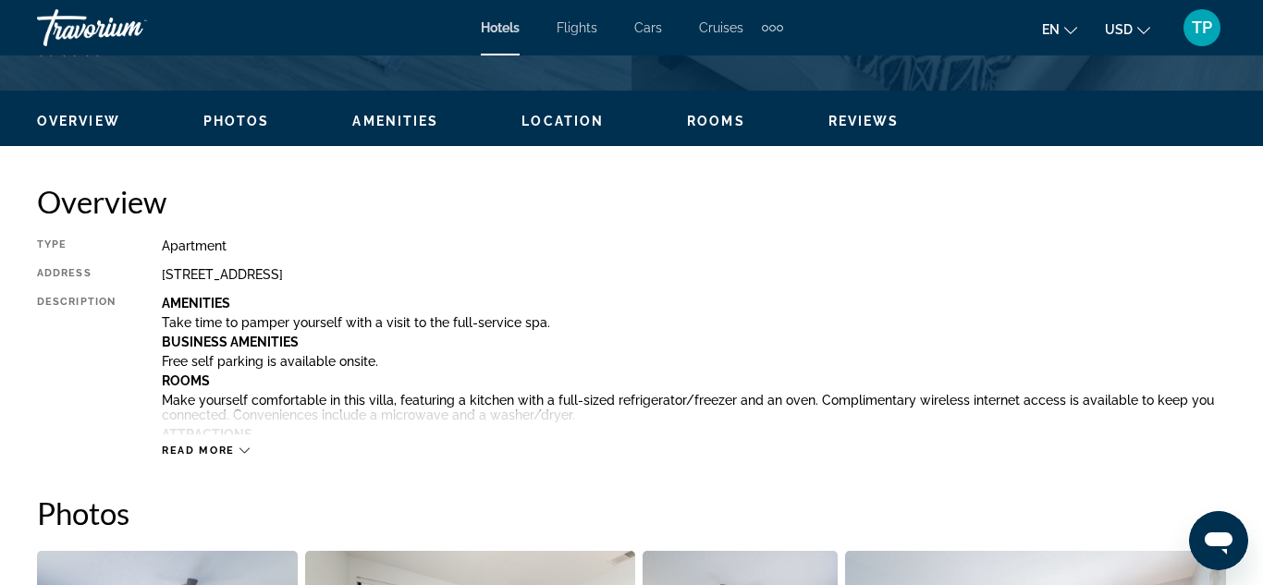
scroll to position [844, 0]
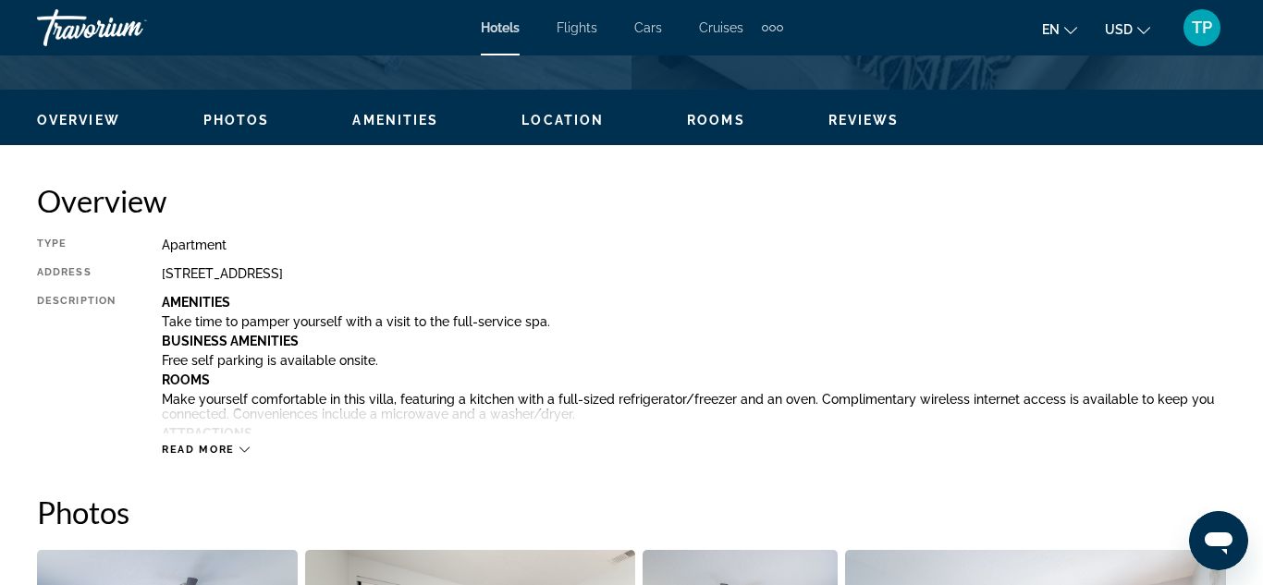
click at [237, 441] on div "Read more" at bounding box center [694, 431] width 1064 height 51
click at [214, 441] on div "Read more" at bounding box center [694, 431] width 1064 height 51
click at [214, 446] on span "Read more" at bounding box center [198, 450] width 73 height 12
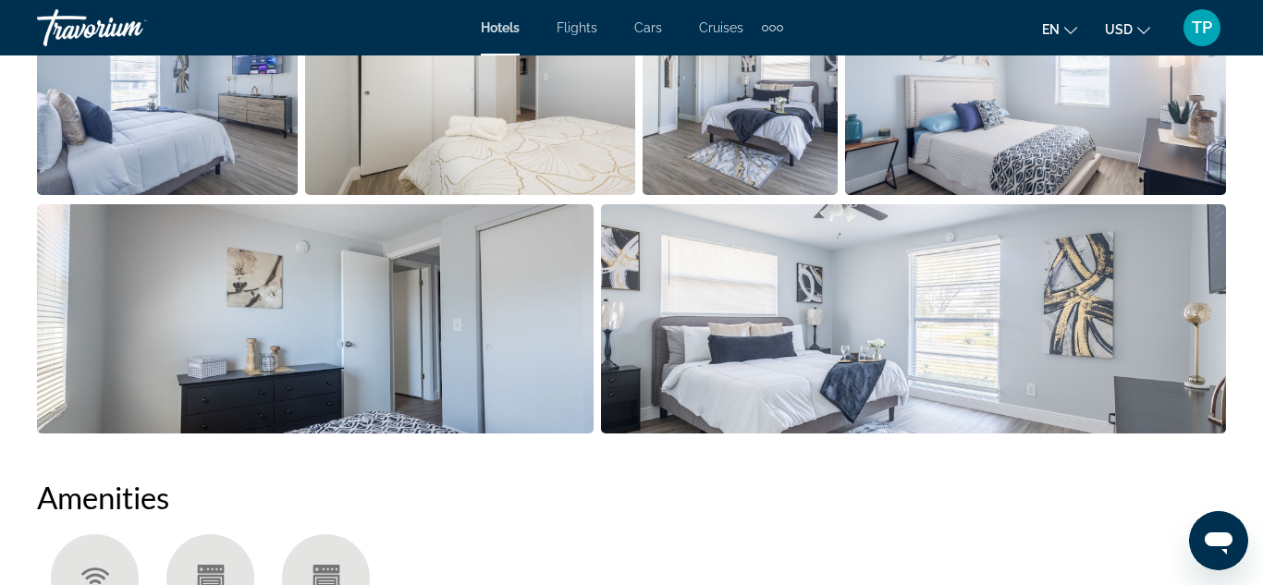
scroll to position [2241, 0]
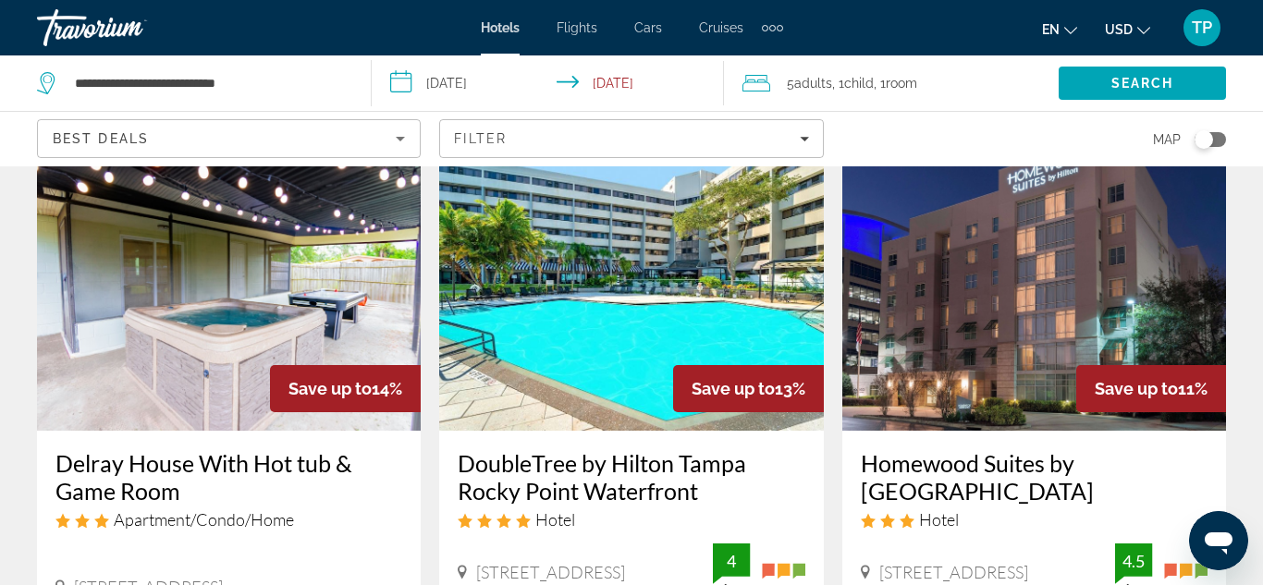
scroll to position [2330, 0]
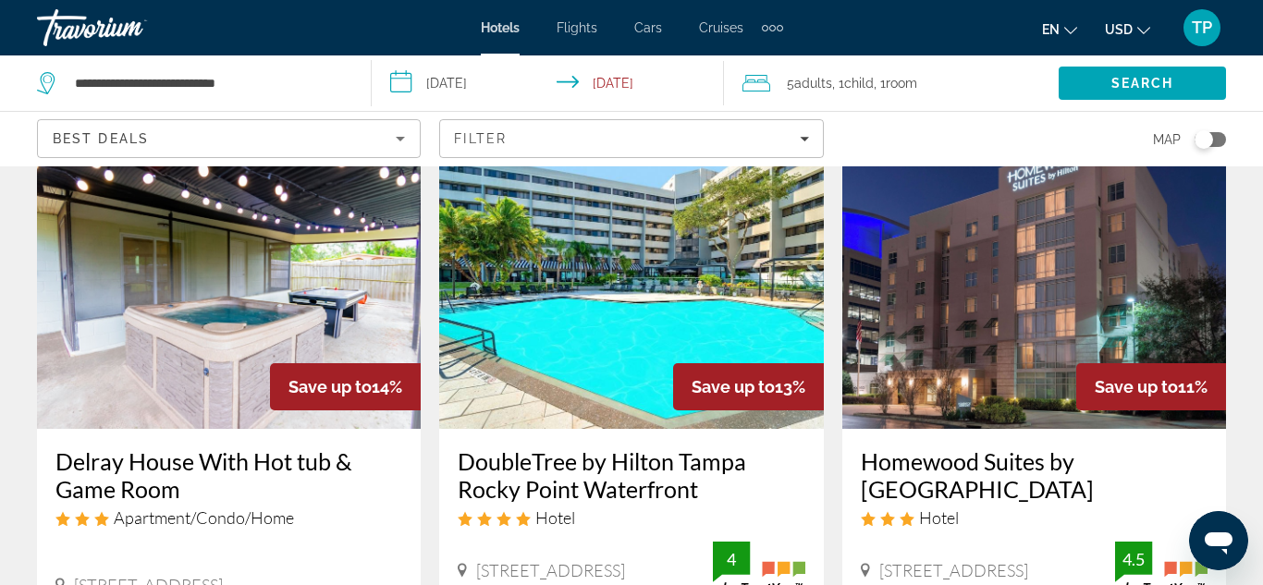
click at [641, 326] on img "Main content" at bounding box center [631, 281] width 384 height 296
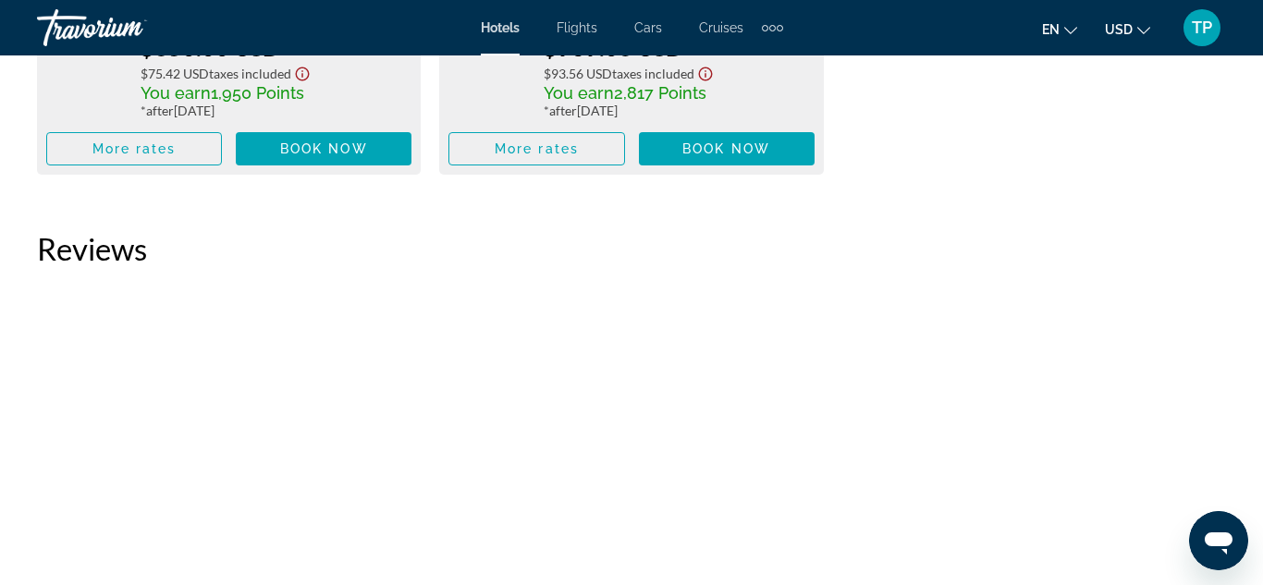
scroll to position [3498, 0]
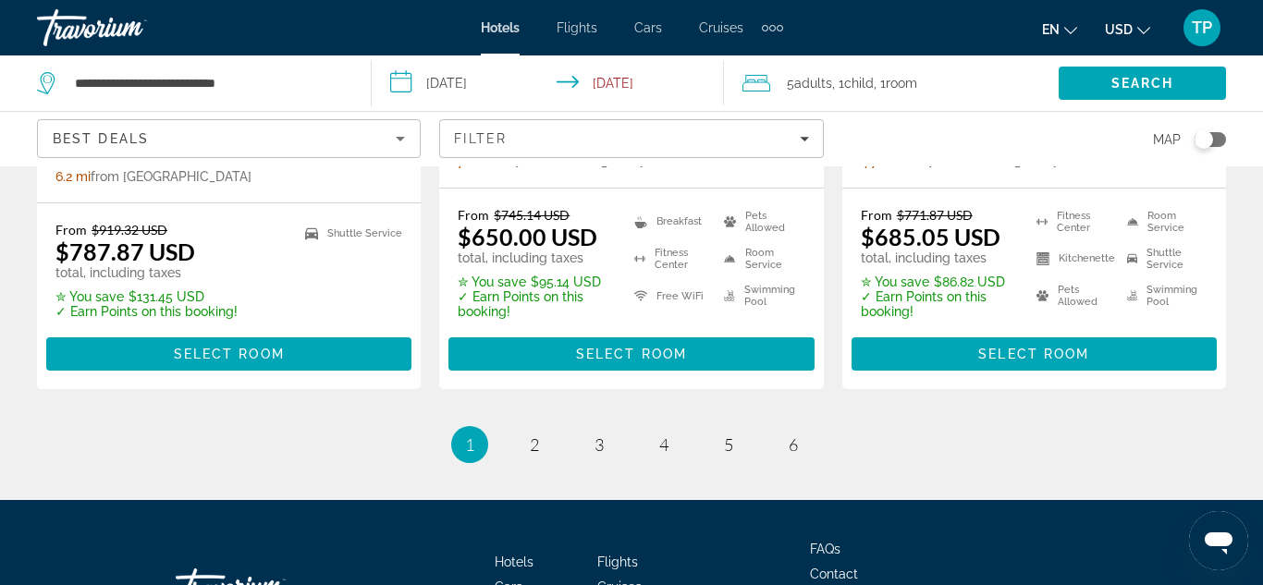
scroll to position [2775, 0]
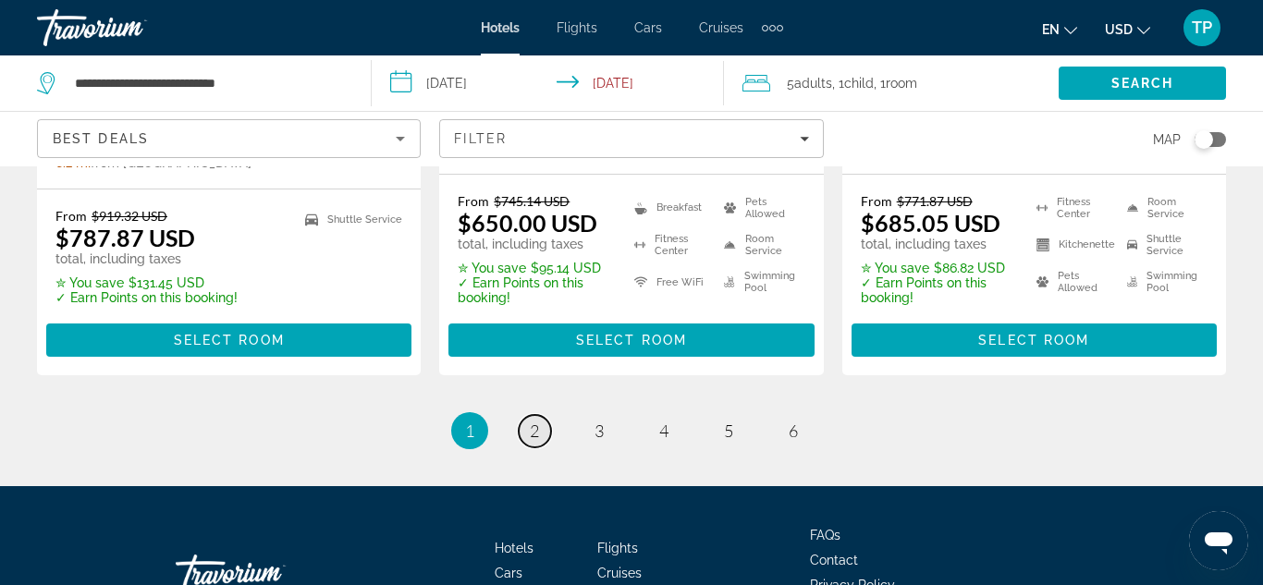
click at [536, 421] on span "2" at bounding box center [534, 431] width 9 height 20
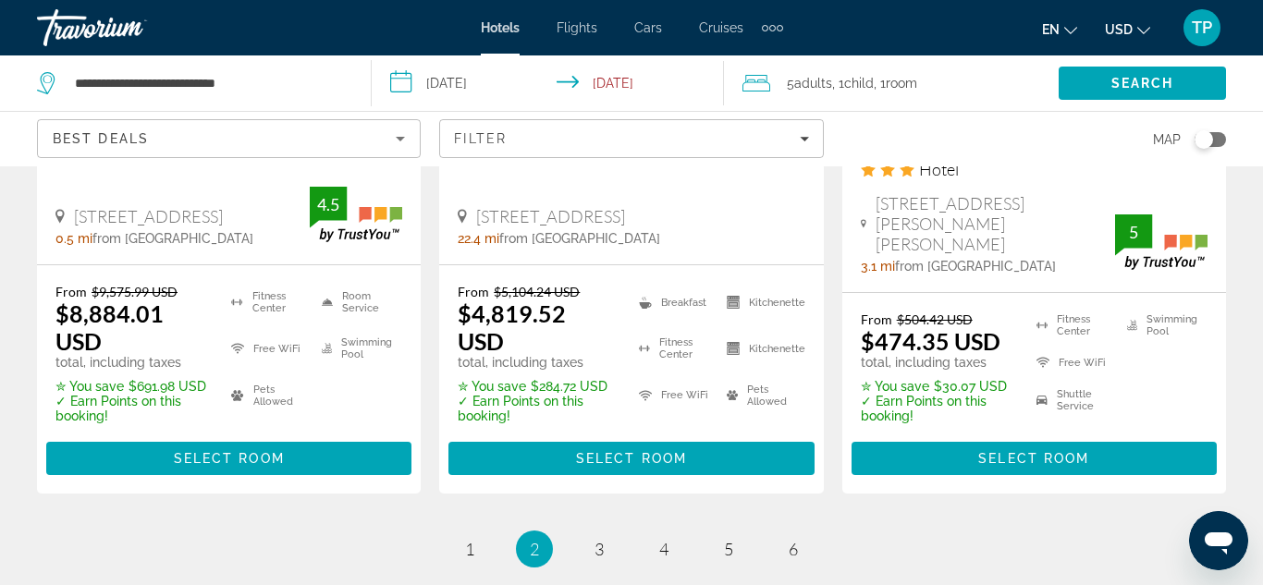
scroll to position [2669, 0]
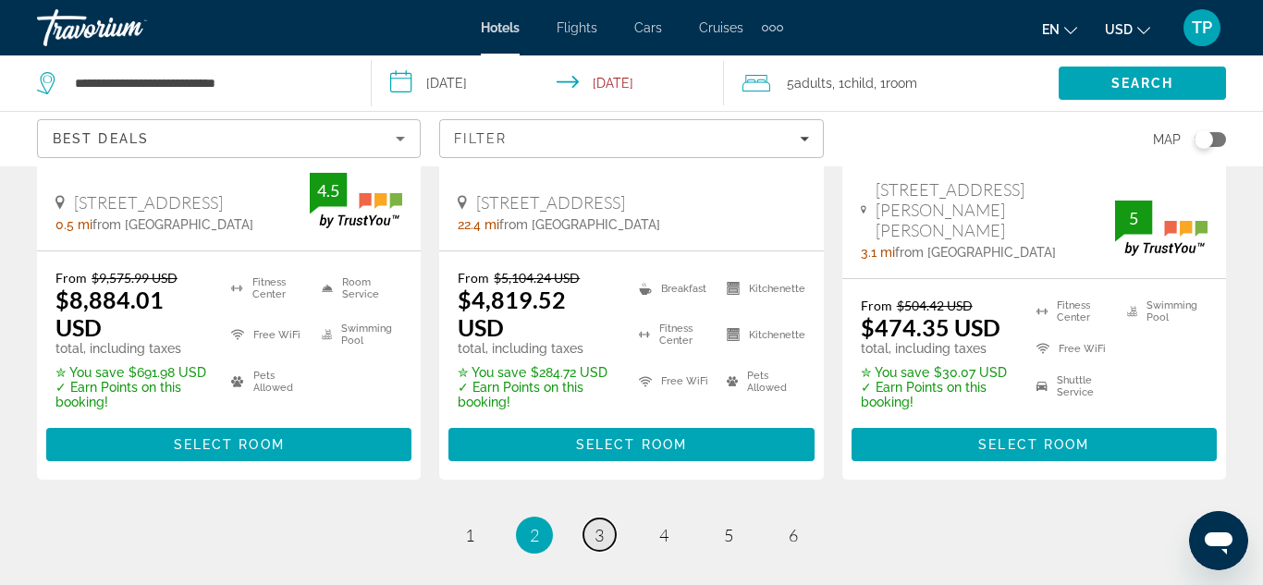
click at [609, 519] on link "page 3" at bounding box center [599, 535] width 32 height 32
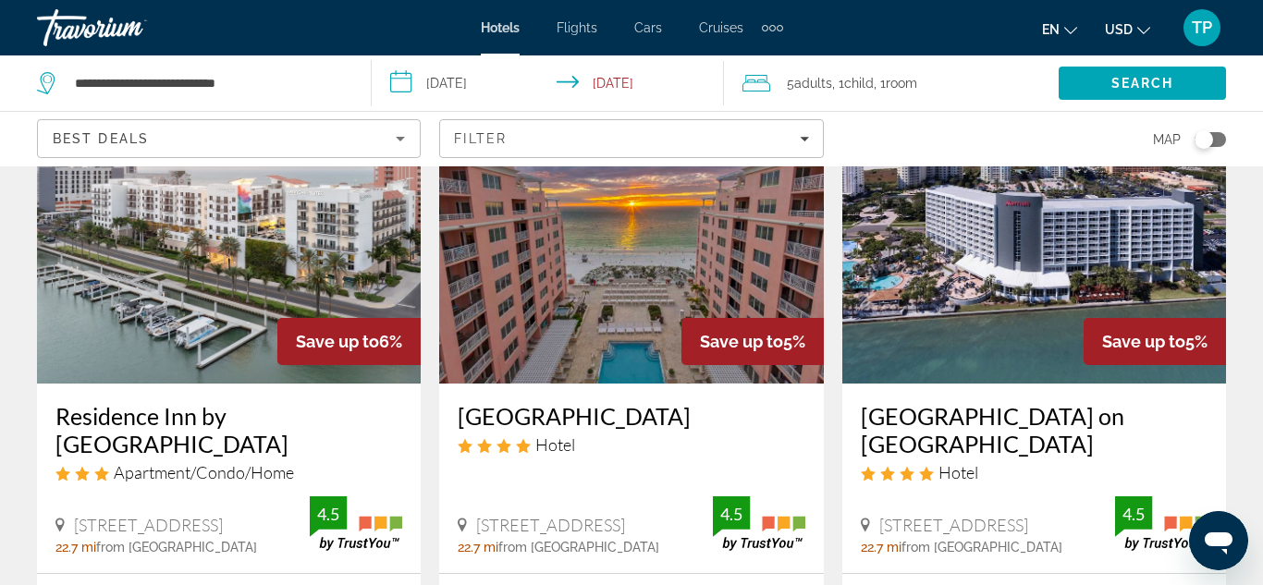
scroll to position [93, 0]
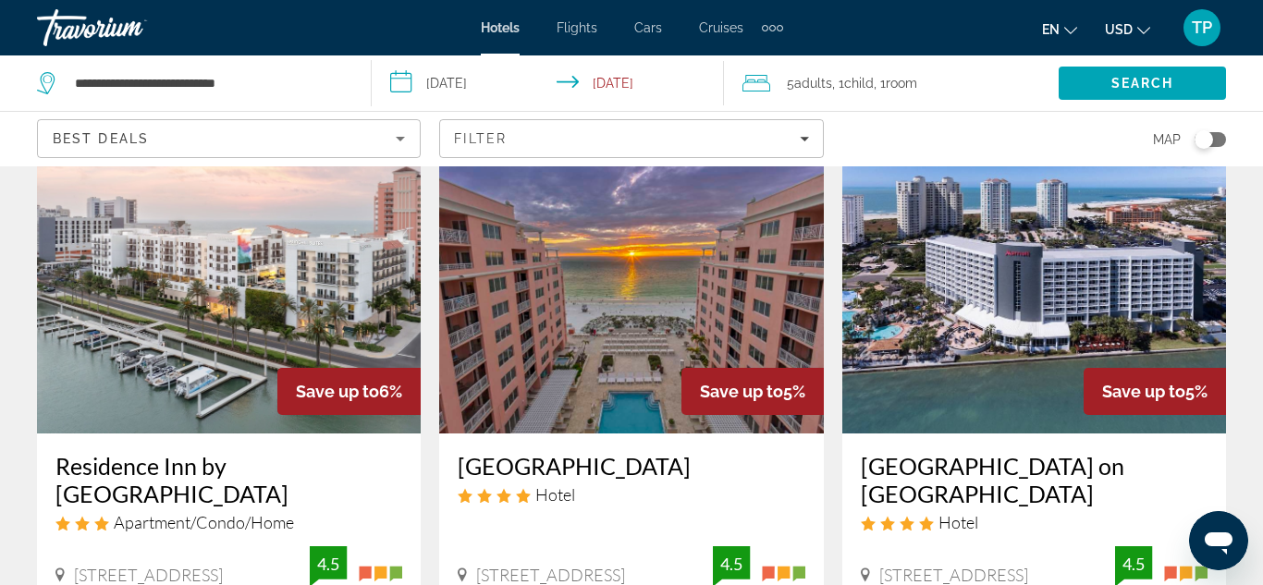
click at [997, 361] on img "Main content" at bounding box center [1034, 286] width 384 height 296
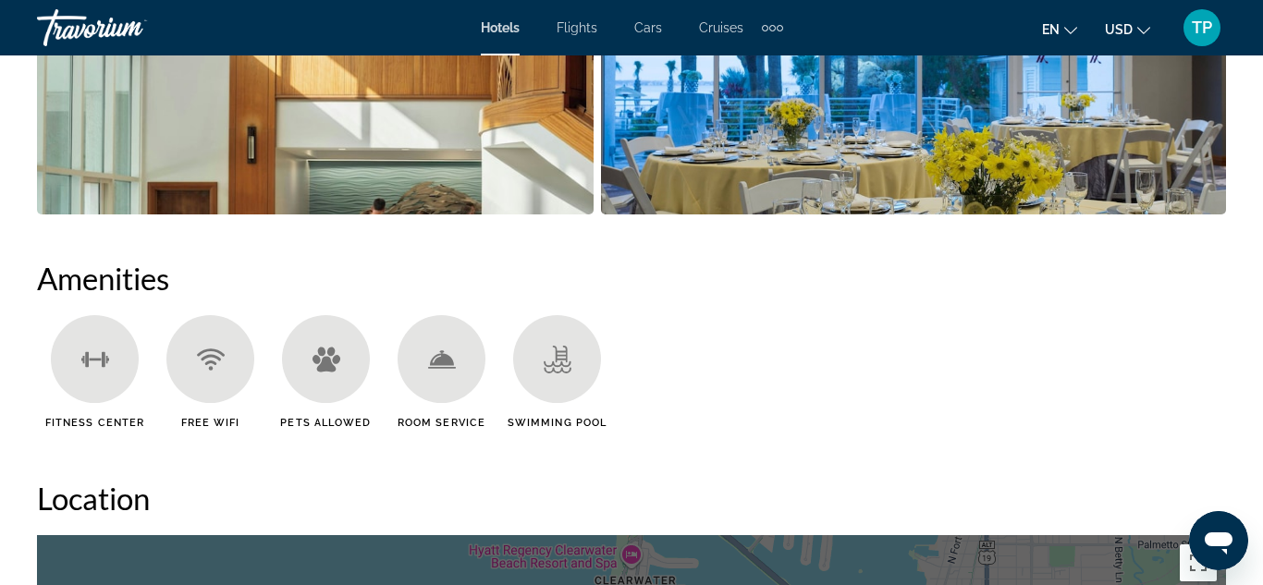
scroll to position [1636, 0]
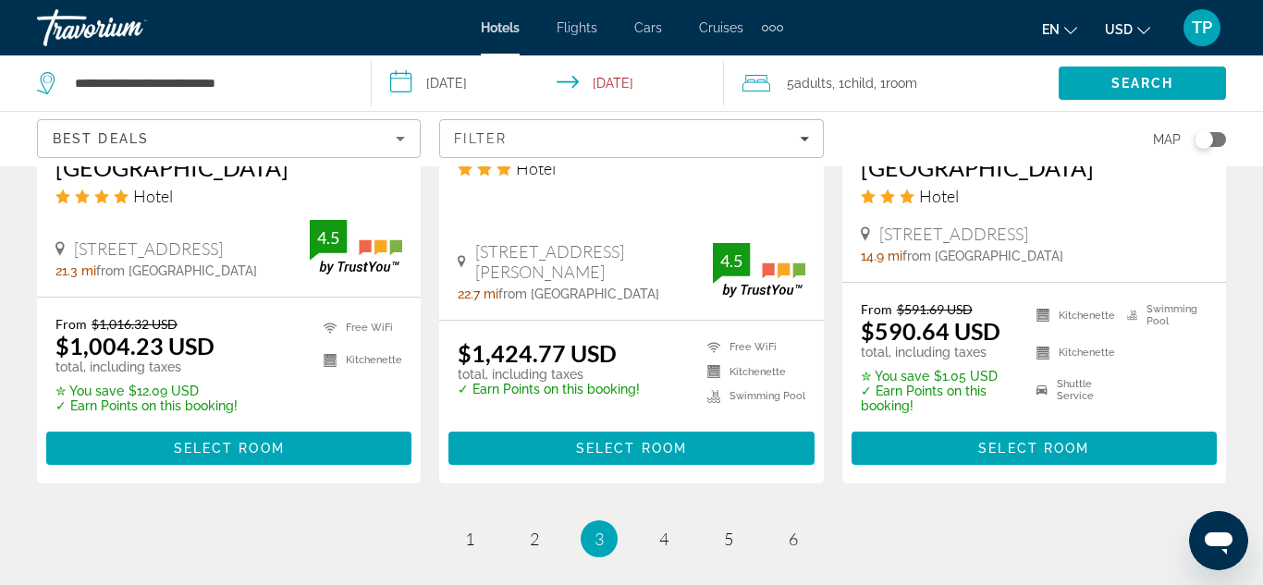
scroll to position [2787, 0]
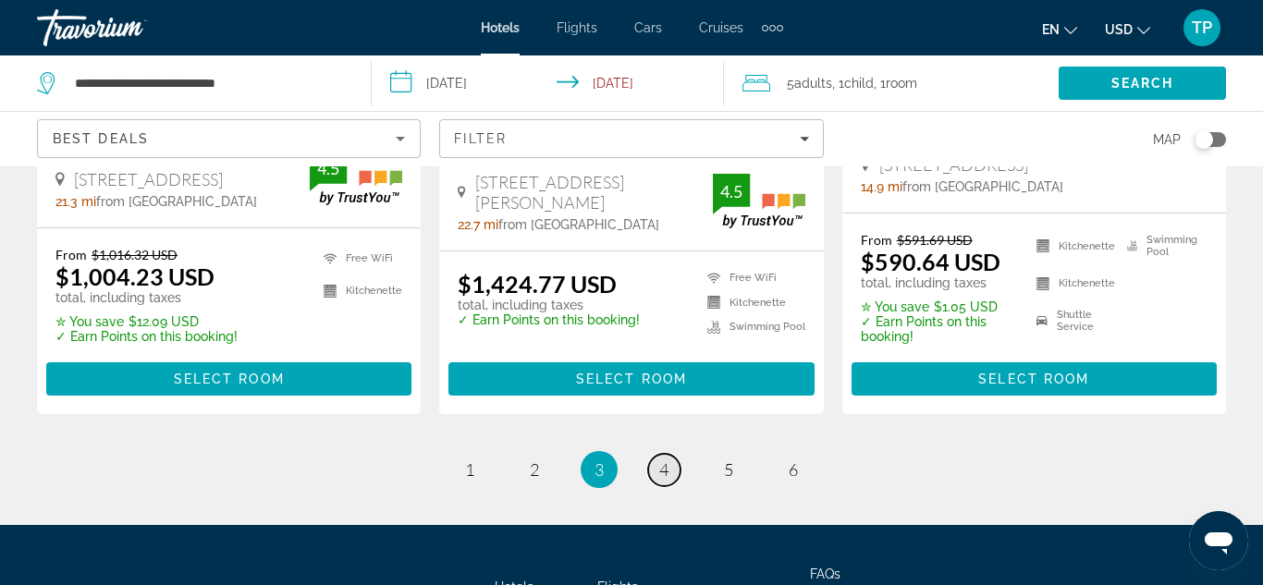
click at [651, 454] on link "page 4" at bounding box center [664, 470] width 32 height 32
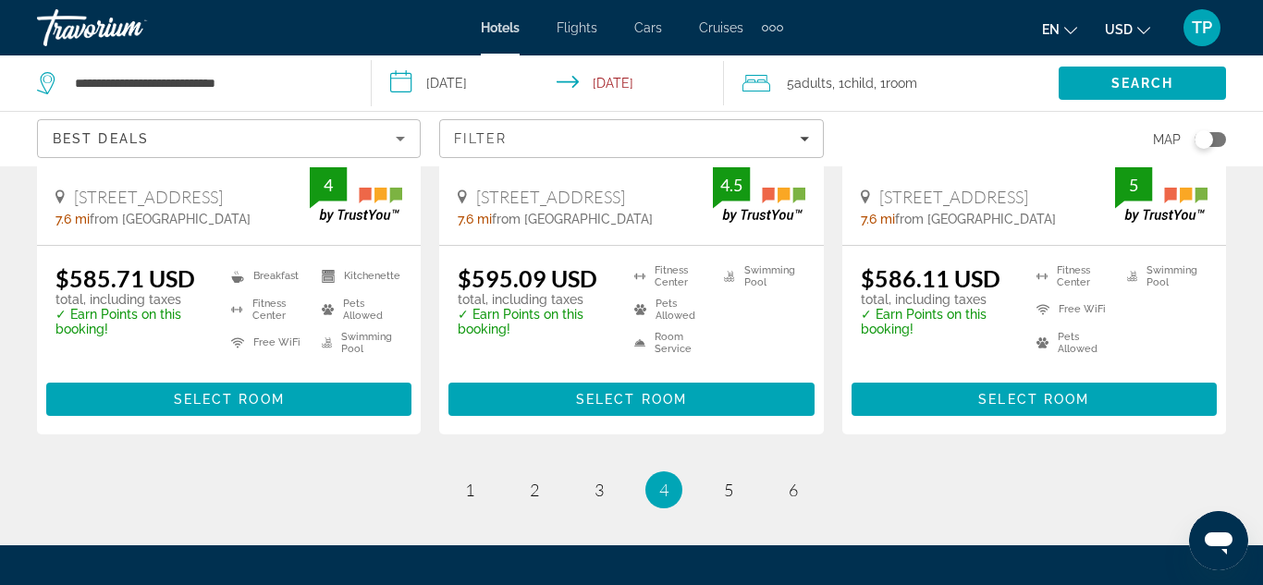
scroll to position [2770, 0]
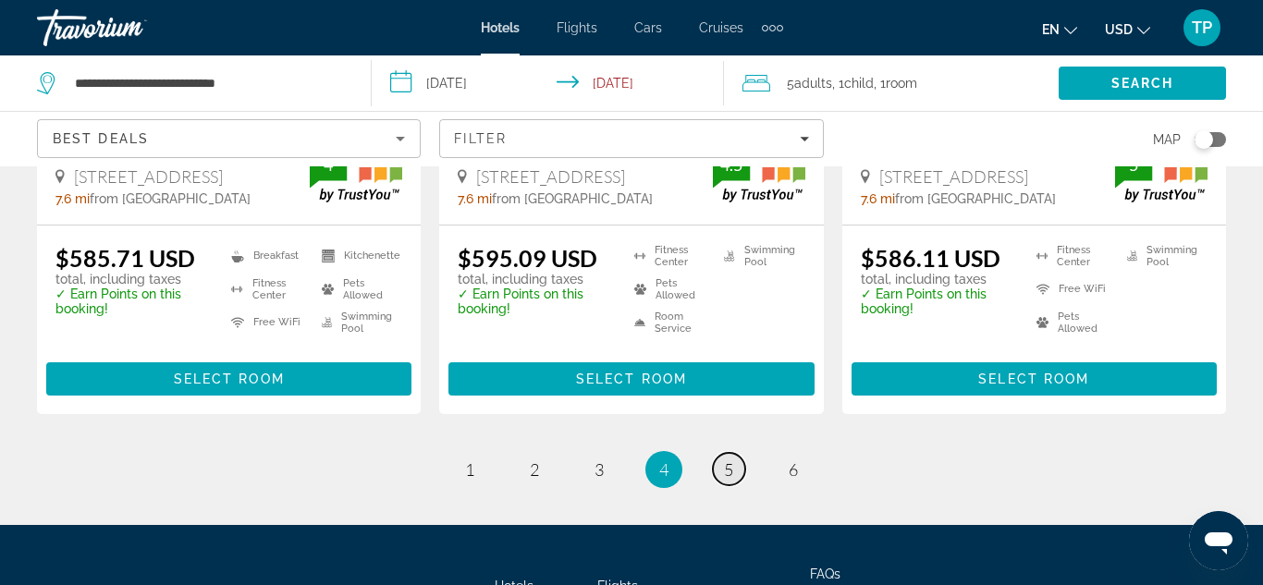
click at [720, 453] on link "page 5" at bounding box center [729, 469] width 32 height 32
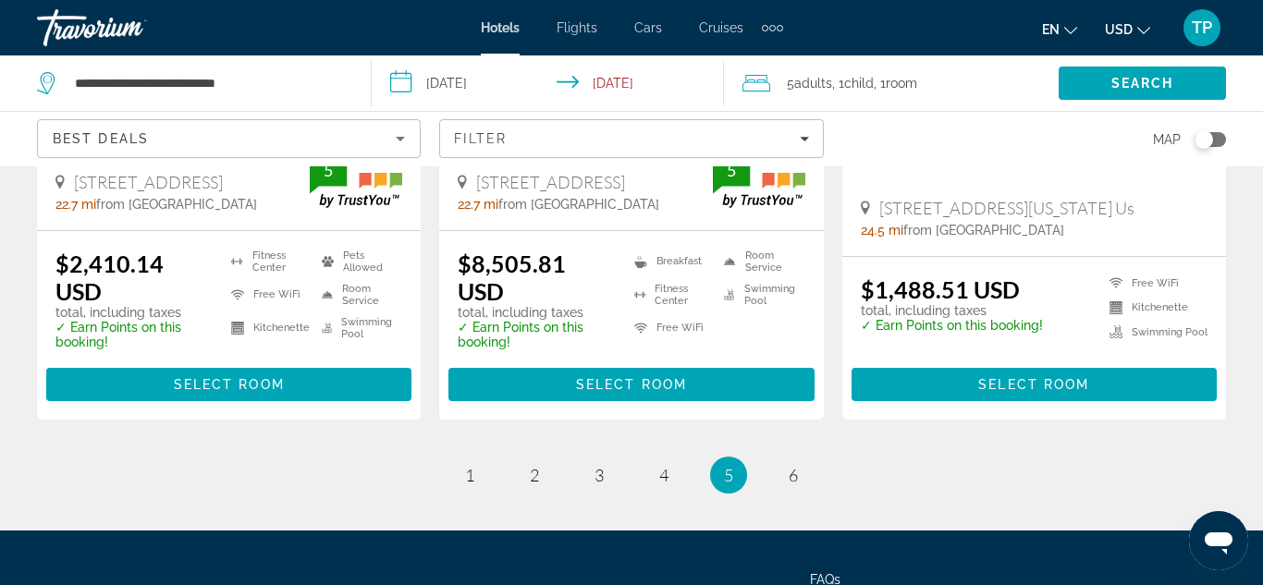
scroll to position [2758, 0]
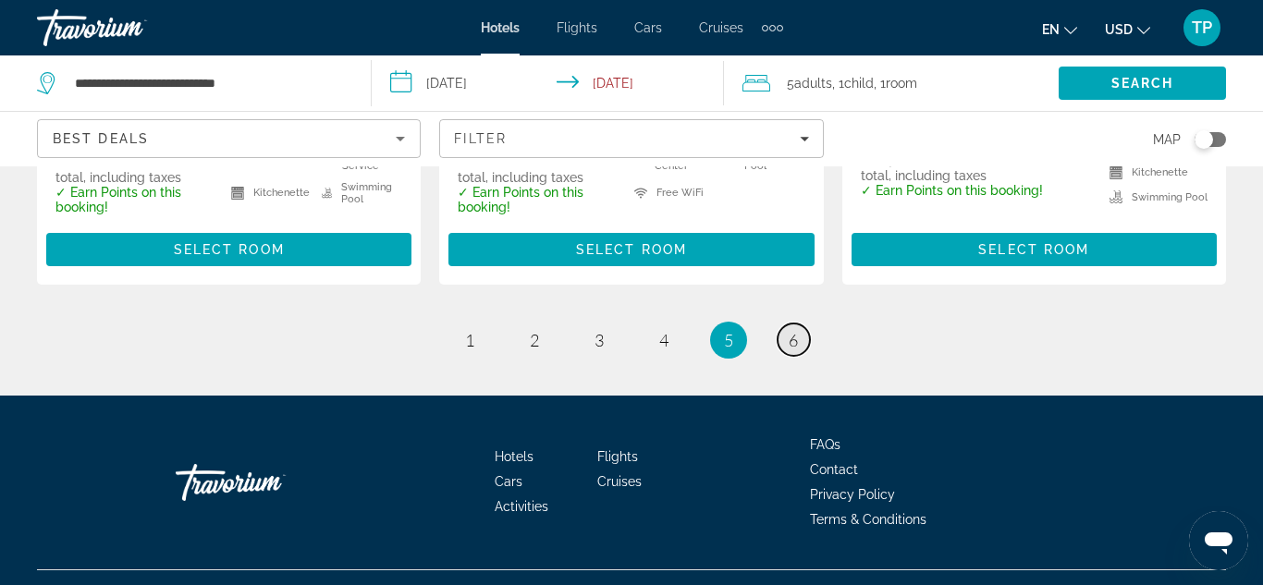
click at [783, 324] on link "page 6" at bounding box center [793, 340] width 32 height 32
